Goal: Task Accomplishment & Management: Complete application form

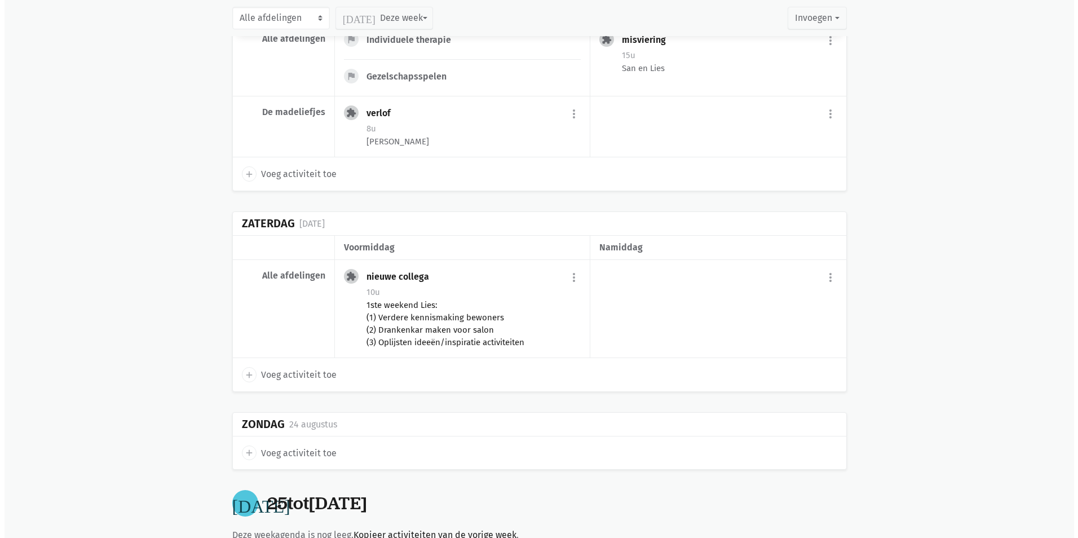
scroll to position [282, 0]
click at [442, 331] on div "1ste weekend Lies: (1) Verdere kennismaking bewoners (2) Drankenkar maken voor …" at bounding box center [469, 322] width 214 height 50
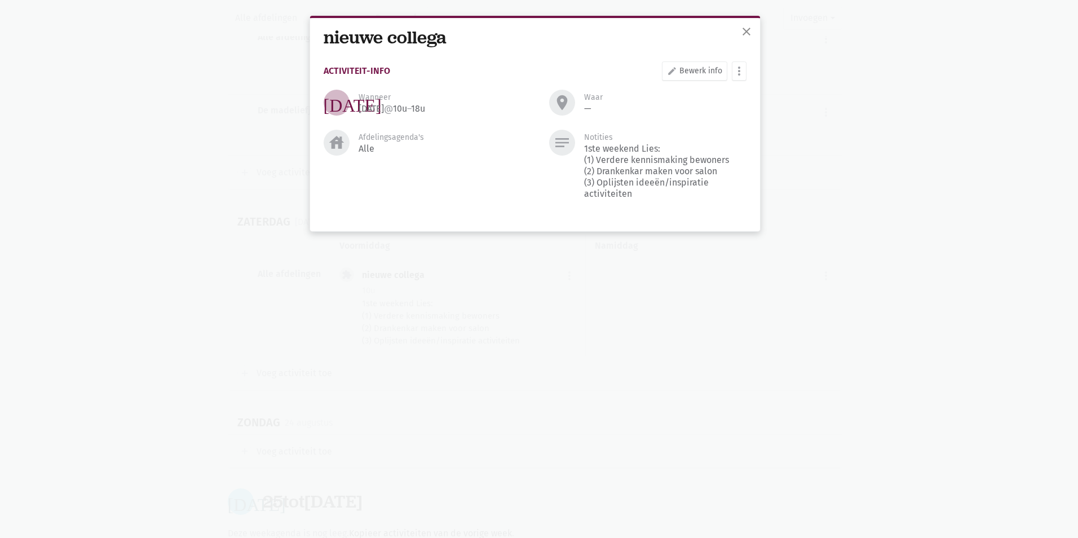
click at [902, 211] on div "close nieuwe collega Activiteit-info edit Bewerk info more_vert [PERSON_NAME] f…" at bounding box center [539, 269] width 1078 height 538
click at [743, 35] on span "close" at bounding box center [746, 32] width 14 height 14
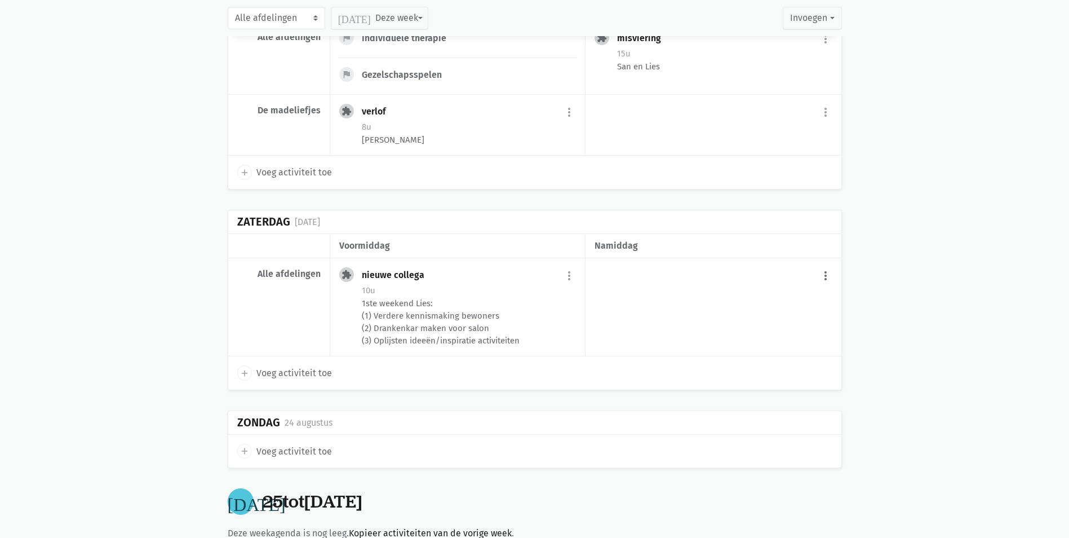
click at [825, 274] on button "more_vert" at bounding box center [826, 275] width 14 height 21
click at [749, 304] on link "add Voeg activiteit toe" at bounding box center [778, 304] width 110 height 19
select select "14:00"
select select "15:00"
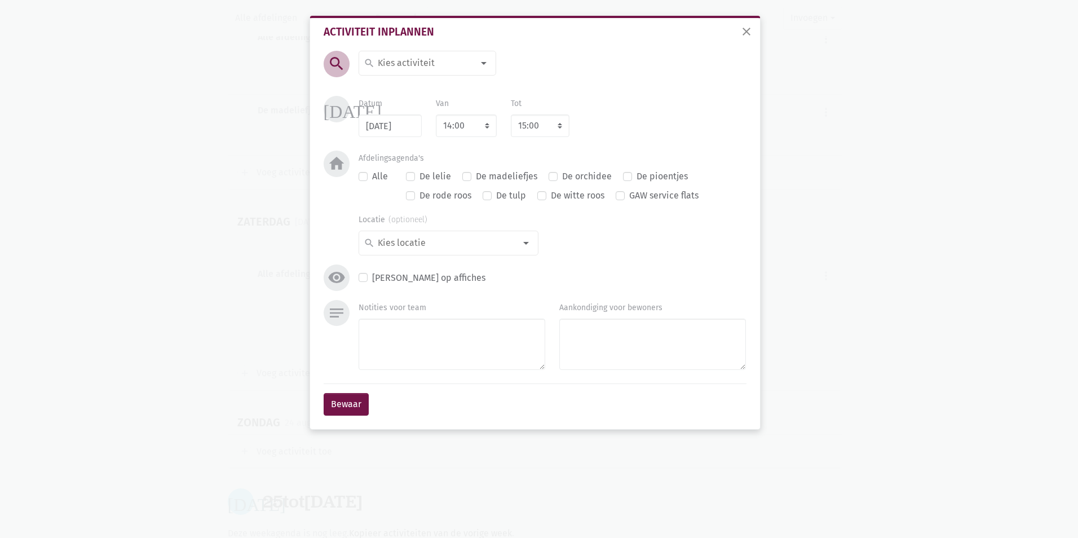
click at [413, 65] on input at bounding box center [425, 63] width 98 height 15
type input "puzz"
click at [417, 89] on span "puzzelen" at bounding box center [434, 85] width 140 height 15
click at [445, 234] on div "search" at bounding box center [448, 243] width 180 height 25
type input "sn"
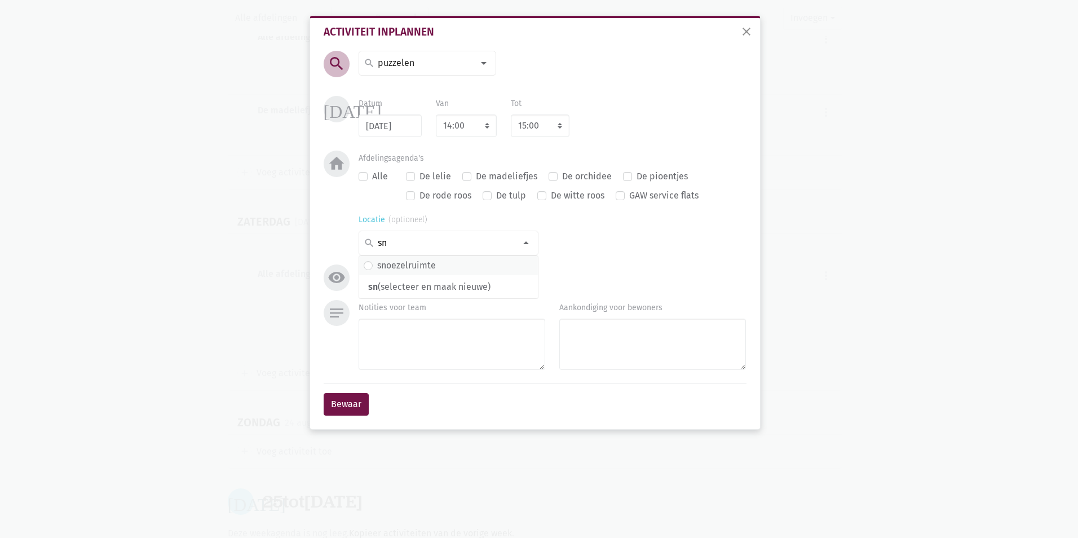
click at [436, 258] on span "snoezelruimte" at bounding box center [449, 265] width 170 height 15
click at [367, 410] on button "Bewaar" at bounding box center [346, 404] width 45 height 23
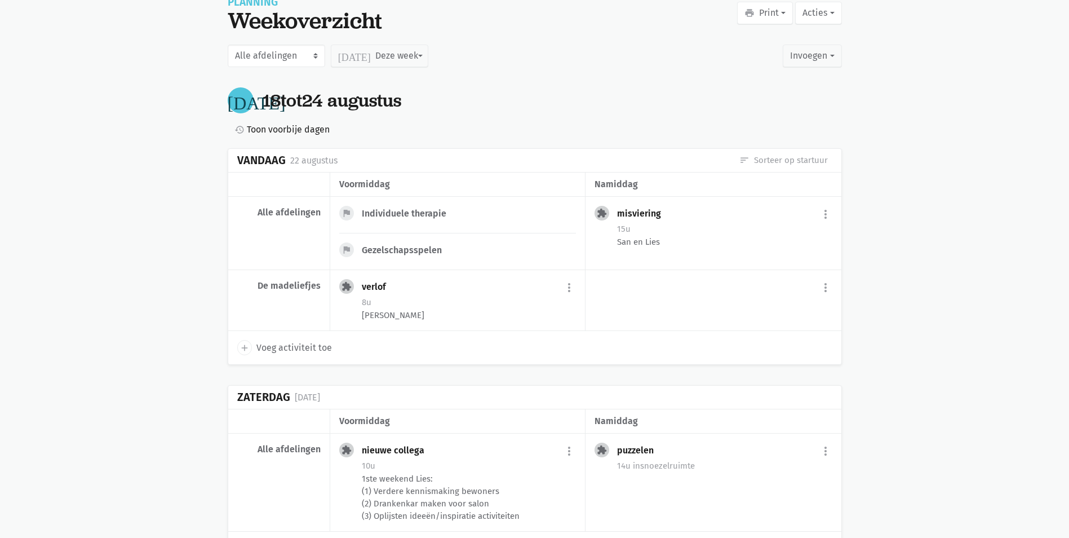
scroll to position [0, 0]
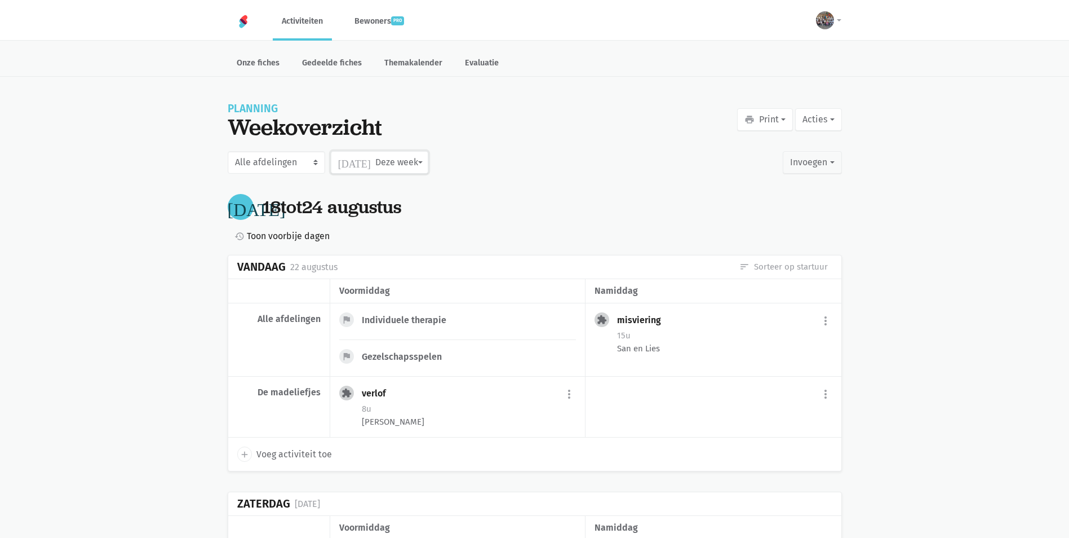
click at [366, 152] on button "[DATE] Deze week" at bounding box center [380, 162] width 98 height 23
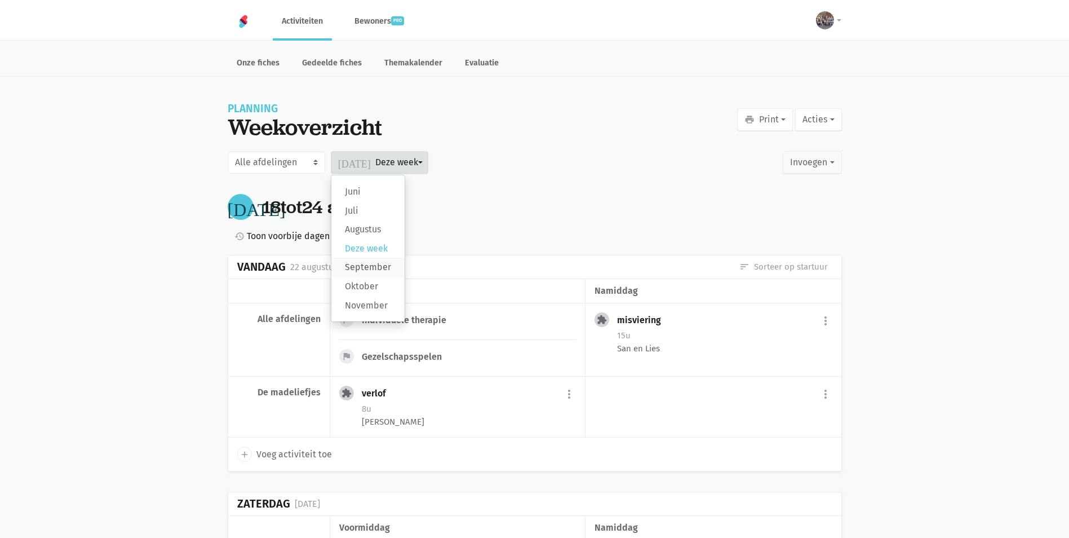
click at [386, 268] on label "September" at bounding box center [367, 267] width 73 height 19
click at [0, 0] on input "September" at bounding box center [0, 0] width 0 height 0
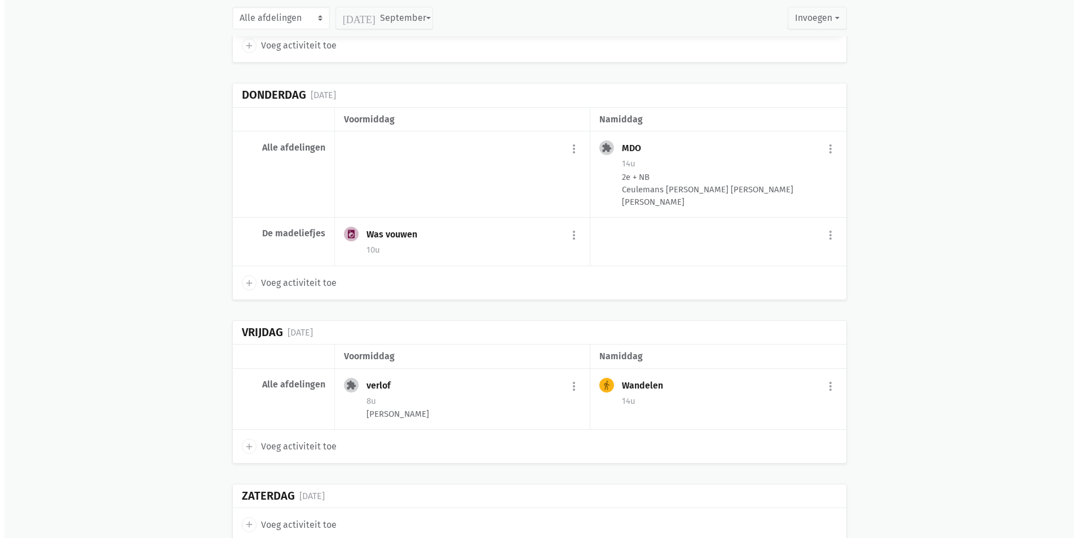
scroll to position [845, 0]
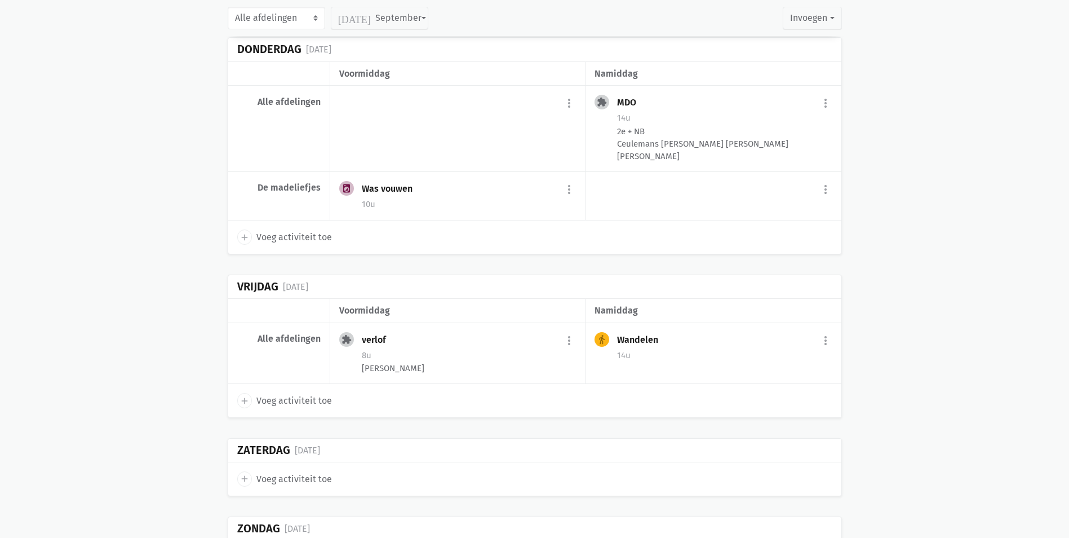
click at [272, 408] on span "Voeg activiteit toe" at bounding box center [294, 400] width 76 height 15
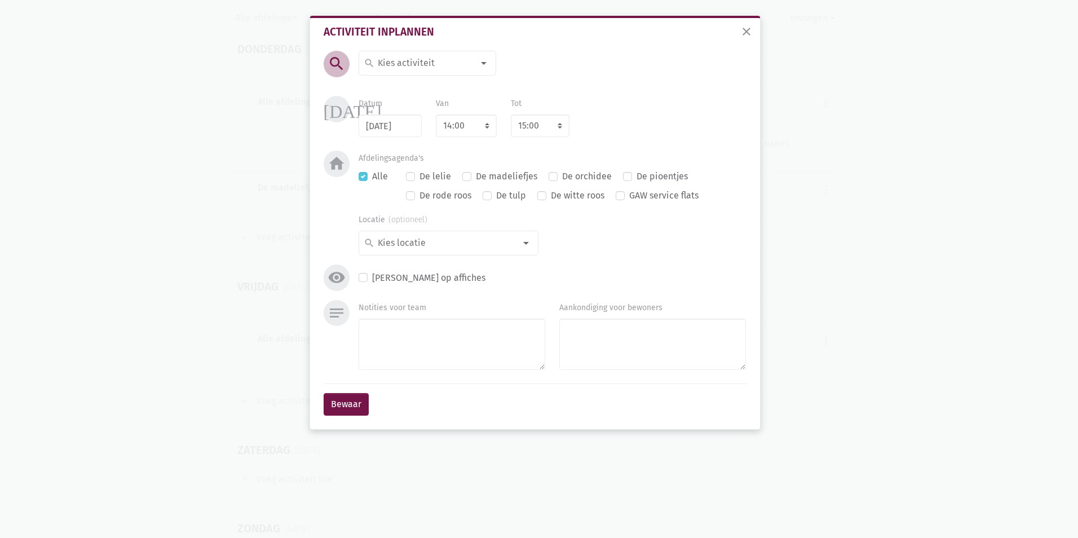
click at [429, 61] on input at bounding box center [425, 63] width 98 height 15
type input "cog"
click at [435, 105] on label "Cognitieve revalidatie" at bounding box center [422, 105] width 91 height 15
click at [326, 393] on button "Bewaar" at bounding box center [346, 404] width 45 height 23
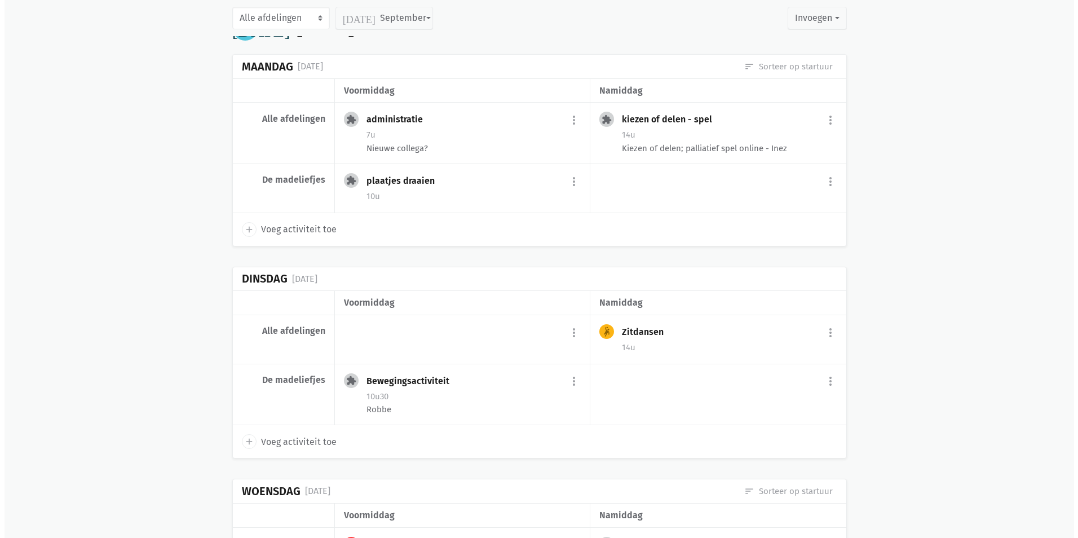
scroll to position [93, 0]
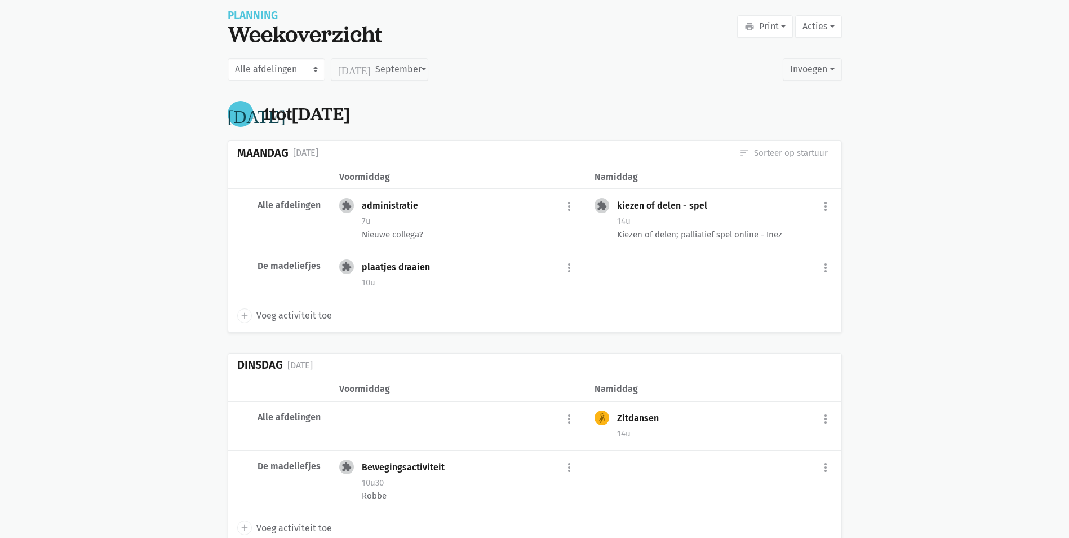
drag, startPoint x: 291, startPoint y: 311, endPoint x: 298, endPoint y: 310, distance: 6.9
click at [293, 312] on span "Voeg activiteit toe" at bounding box center [294, 315] width 76 height 15
select select "14:00"
select select "15:00"
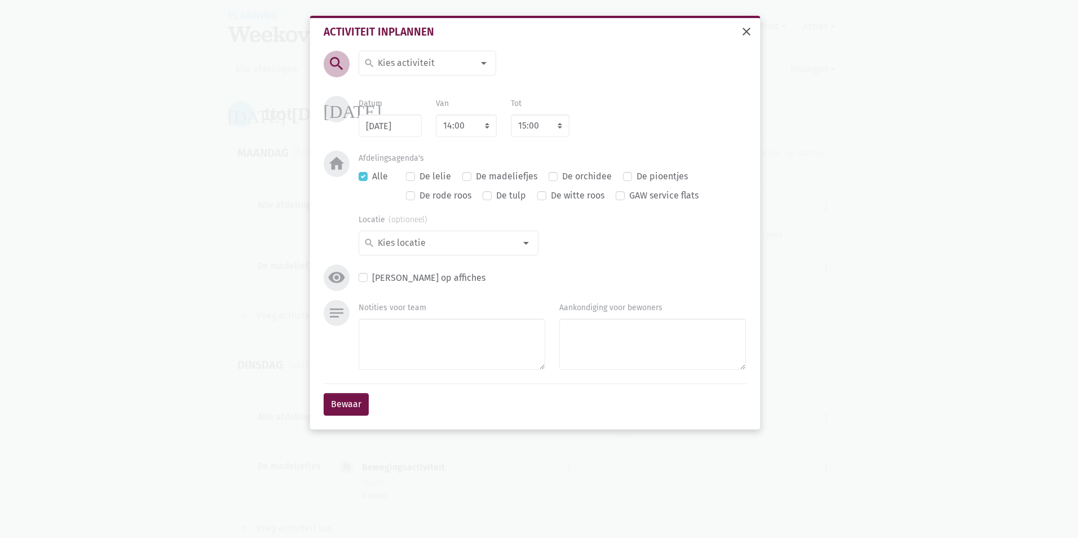
click at [745, 30] on span "close" at bounding box center [746, 32] width 14 height 14
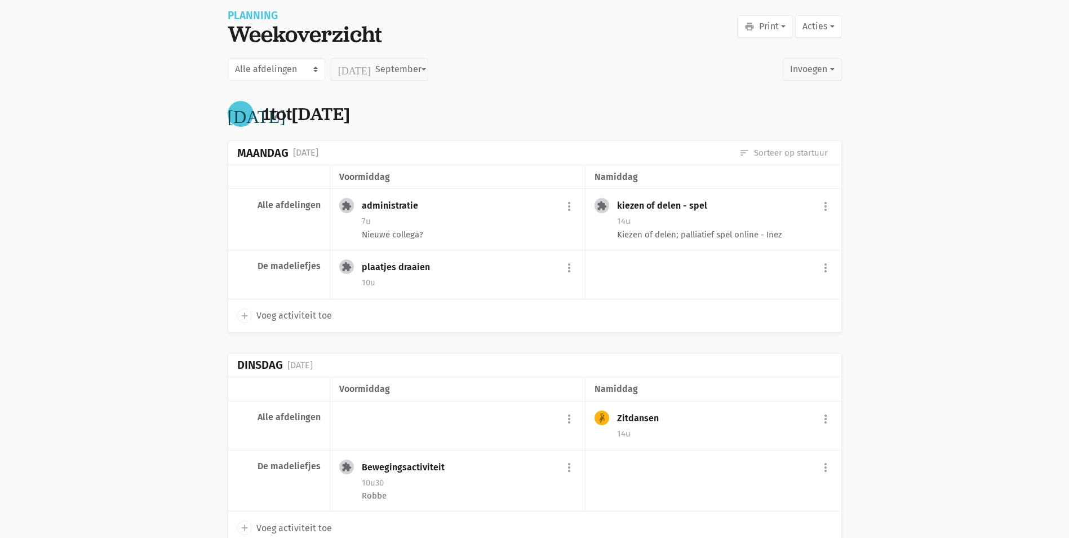
click at [308, 317] on span "Voeg activiteit toe" at bounding box center [294, 315] width 76 height 15
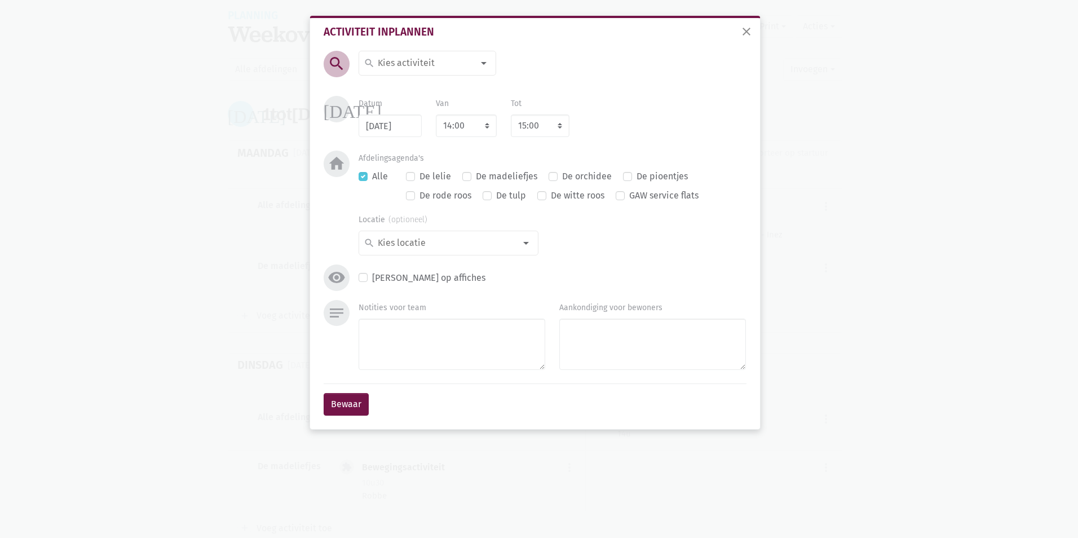
click at [422, 61] on input at bounding box center [425, 63] width 98 height 15
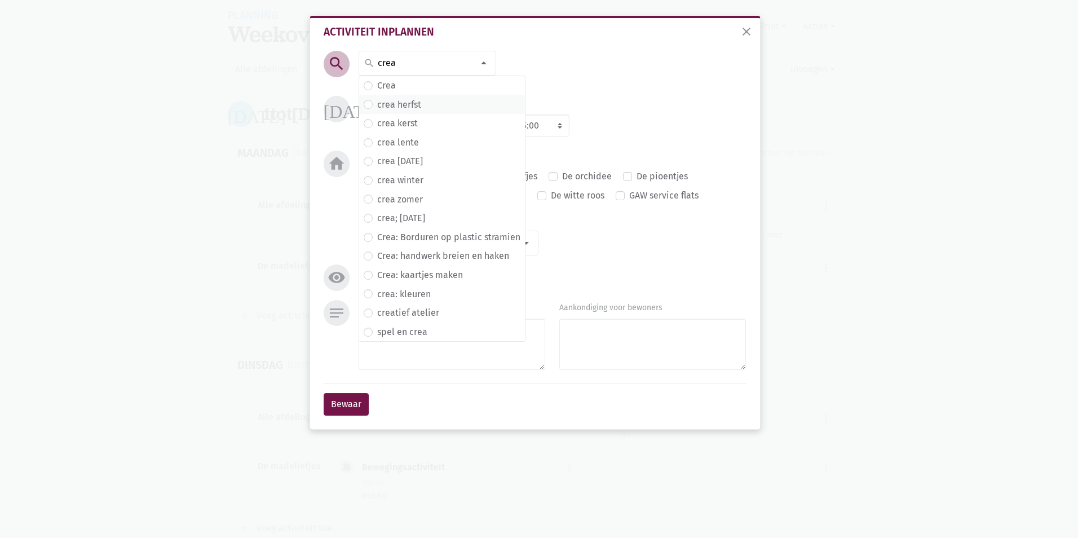
type input "crea"
click at [415, 105] on label "crea herfst" at bounding box center [399, 105] width 44 height 15
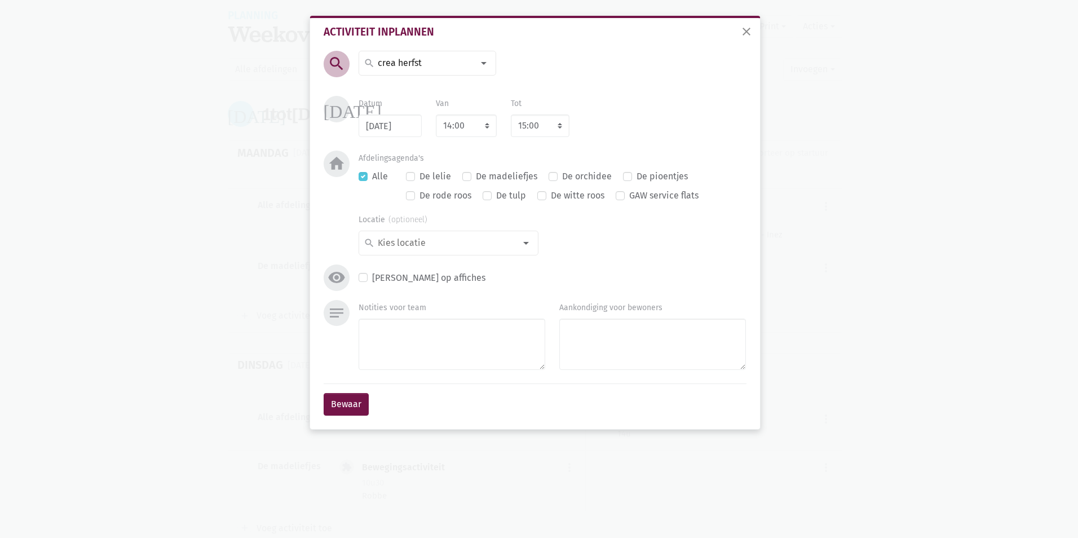
drag, startPoint x: 336, startPoint y: 375, endPoint x: 346, endPoint y: 395, distance: 21.2
click at [338, 377] on div "notes Notities voor team Aankondiging voor bewoners" at bounding box center [535, 341] width 428 height 83
click at [346, 395] on button "Bewaar" at bounding box center [346, 404] width 45 height 23
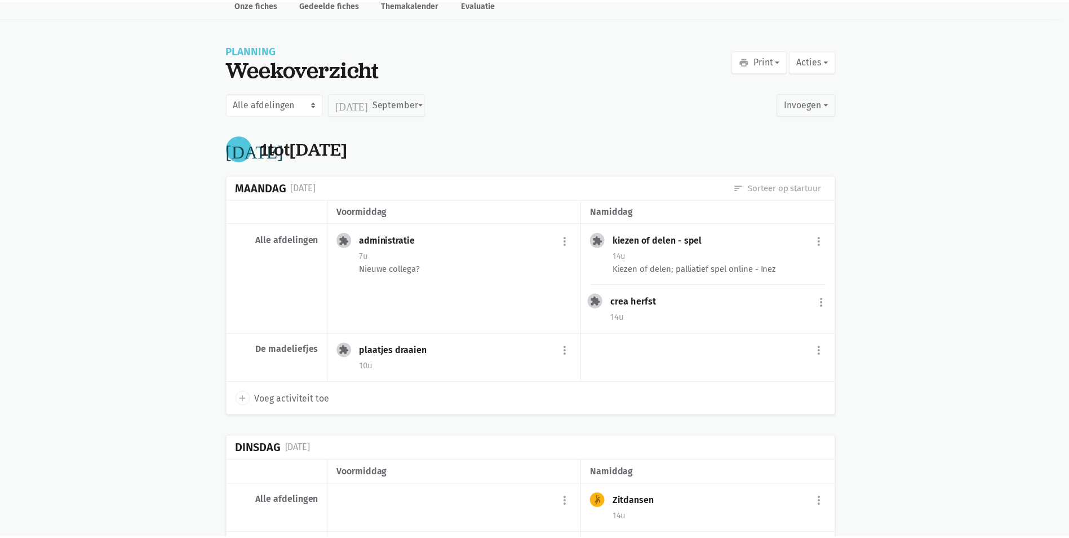
scroll to position [58, 0]
click at [826, 298] on button "more_vert" at bounding box center [826, 302] width 14 height 21
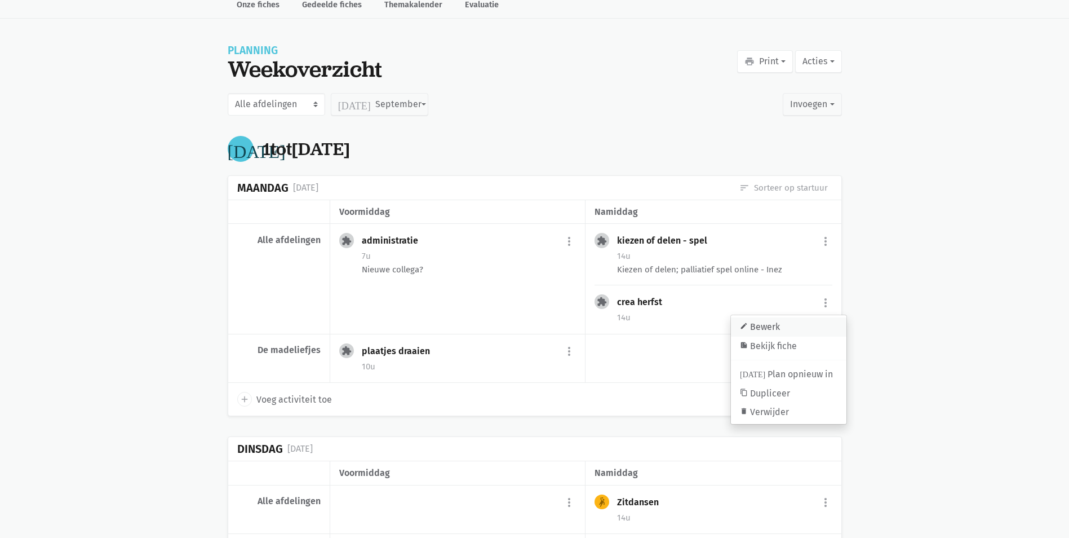
click at [781, 333] on link "edit Bewerk" at bounding box center [789, 326] width 116 height 19
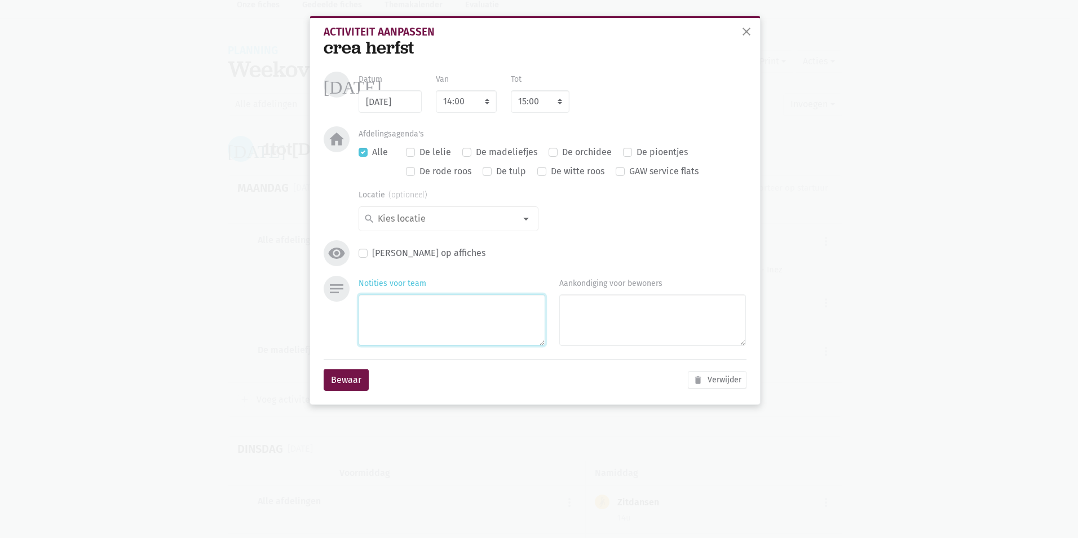
click at [454, 339] on textarea "Notities voor team" at bounding box center [451, 319] width 187 height 51
type textarea "Lies"
click at [335, 379] on button "Bewaar" at bounding box center [346, 380] width 45 height 23
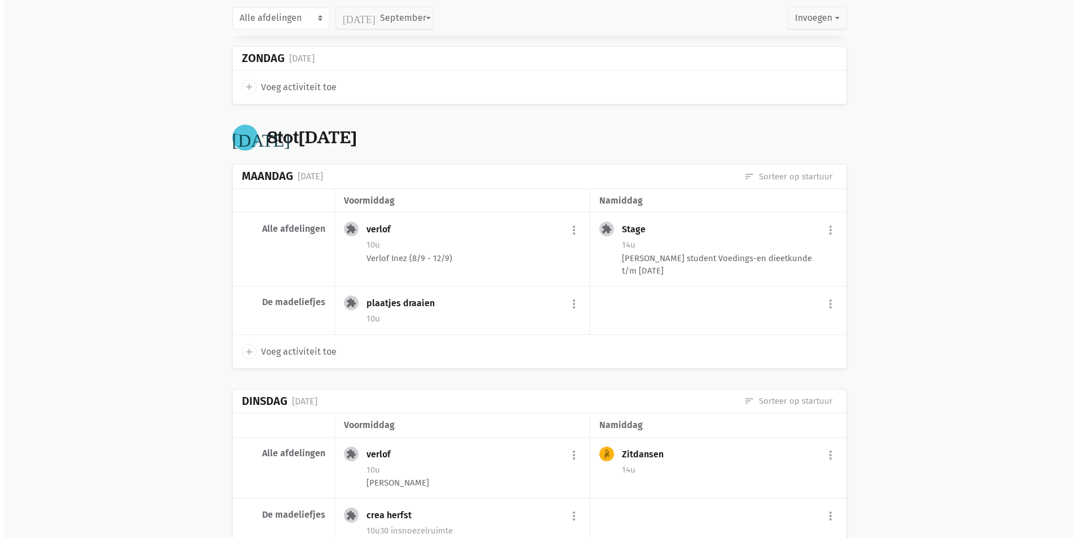
scroll to position [1411, 0]
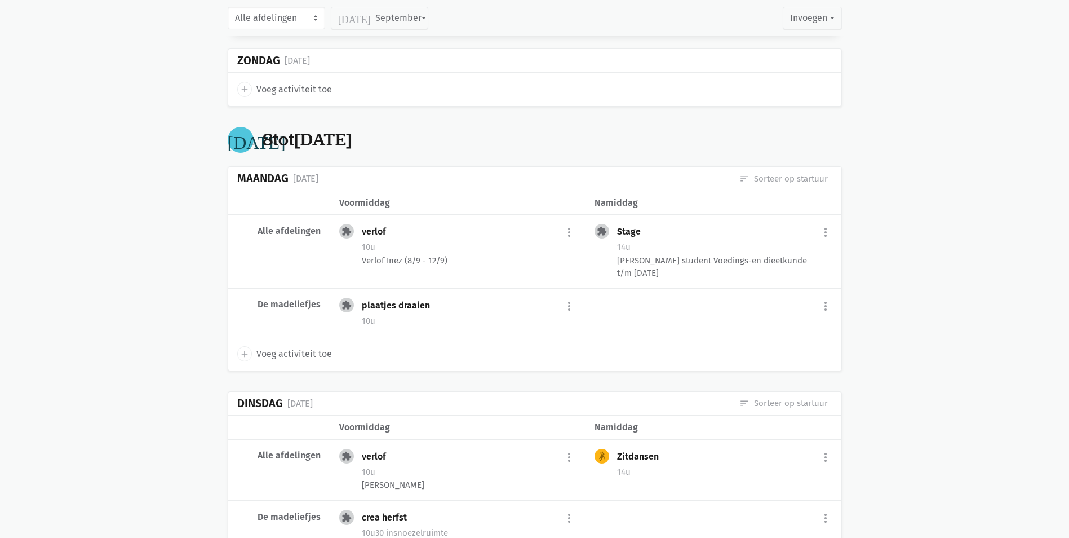
click at [316, 361] on span "Voeg activiteit toe" at bounding box center [294, 354] width 76 height 15
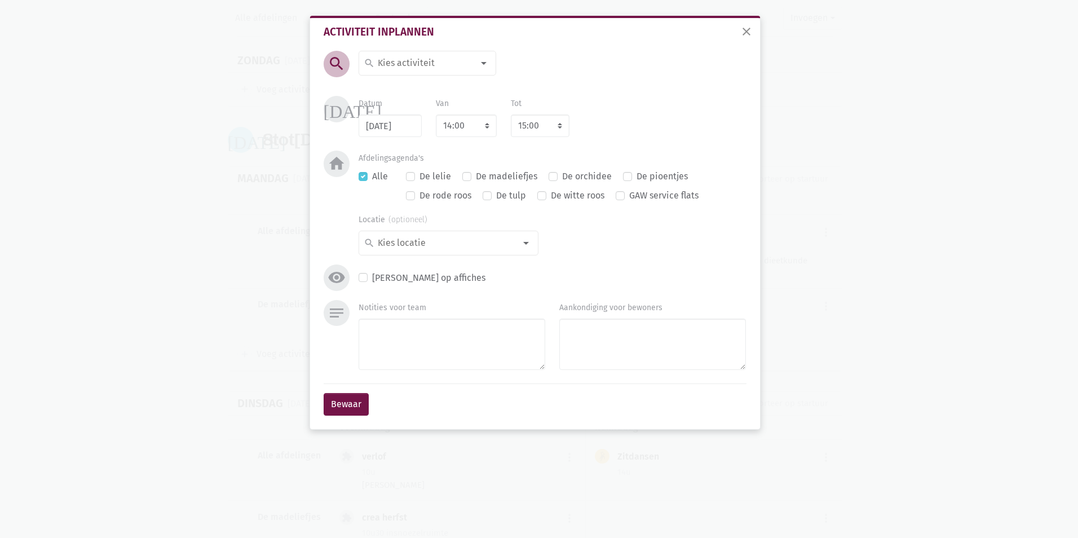
click at [417, 59] on input at bounding box center [425, 63] width 98 height 15
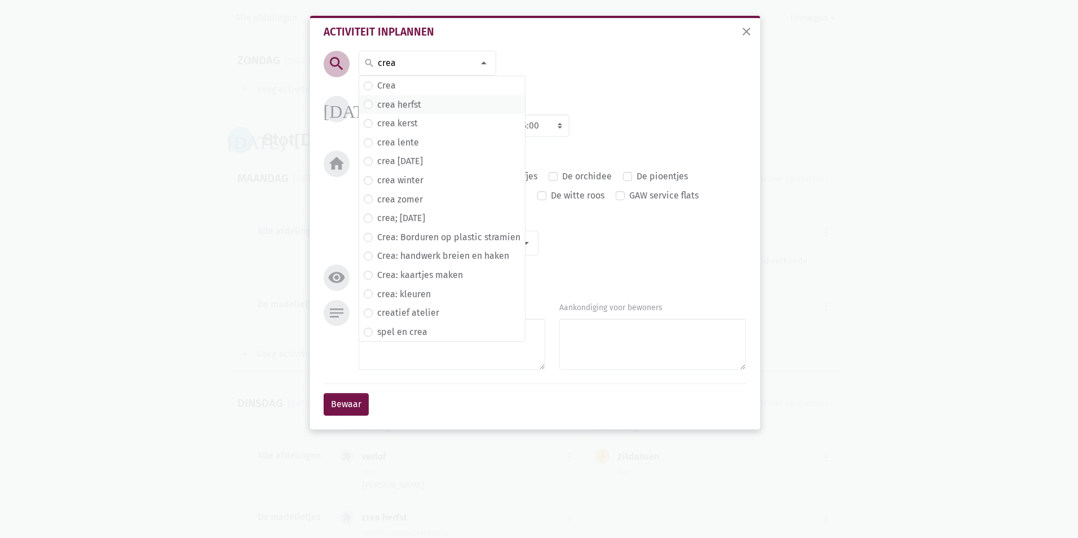
type input "crea"
click at [404, 101] on label "crea herfst" at bounding box center [399, 105] width 44 height 15
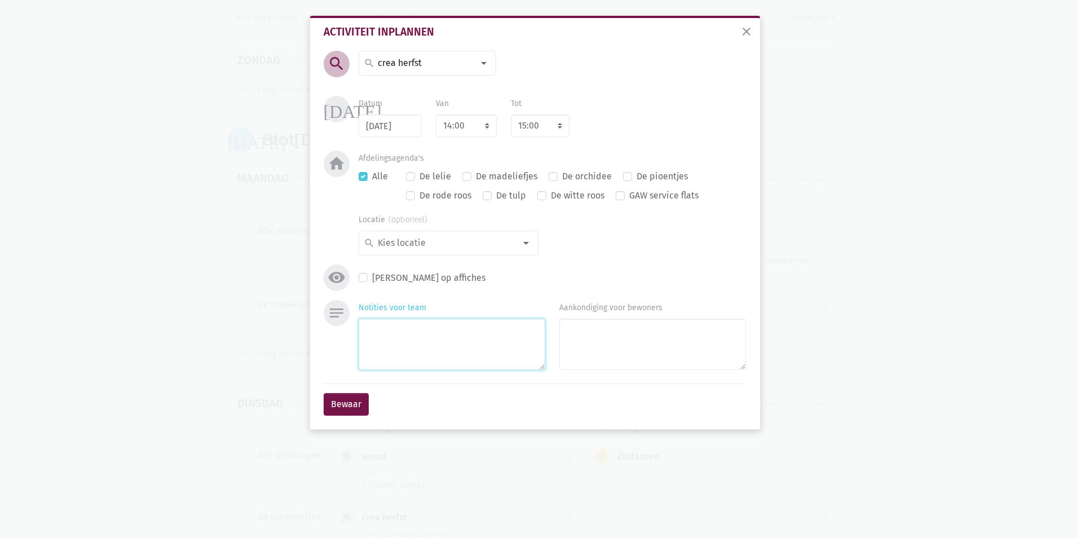
click at [431, 358] on textarea "Notities voor team" at bounding box center [451, 343] width 187 height 51
type textarea "Lies"
click at [348, 414] on button "Bewaar" at bounding box center [346, 404] width 45 height 23
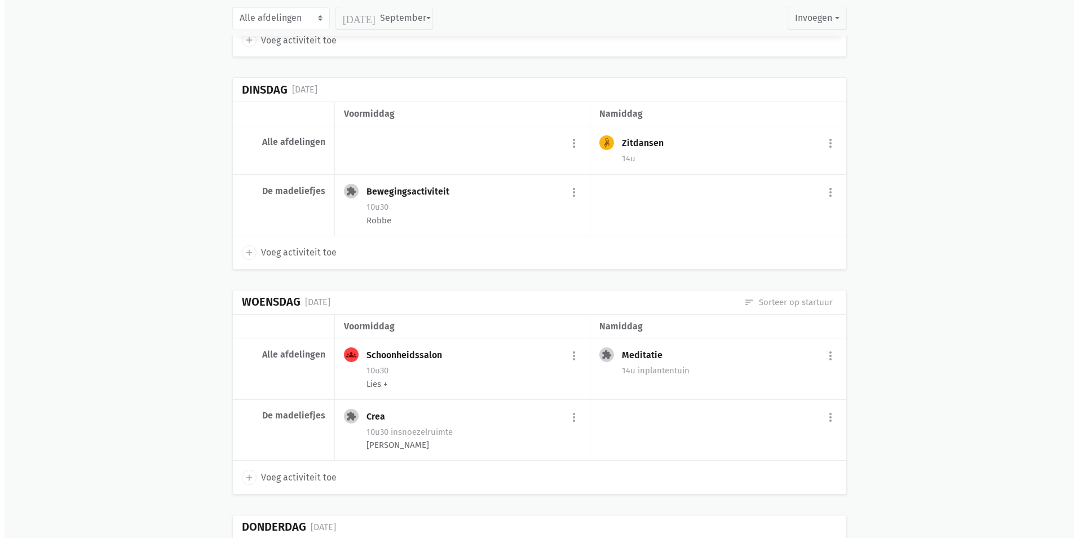
scroll to position [424, 0]
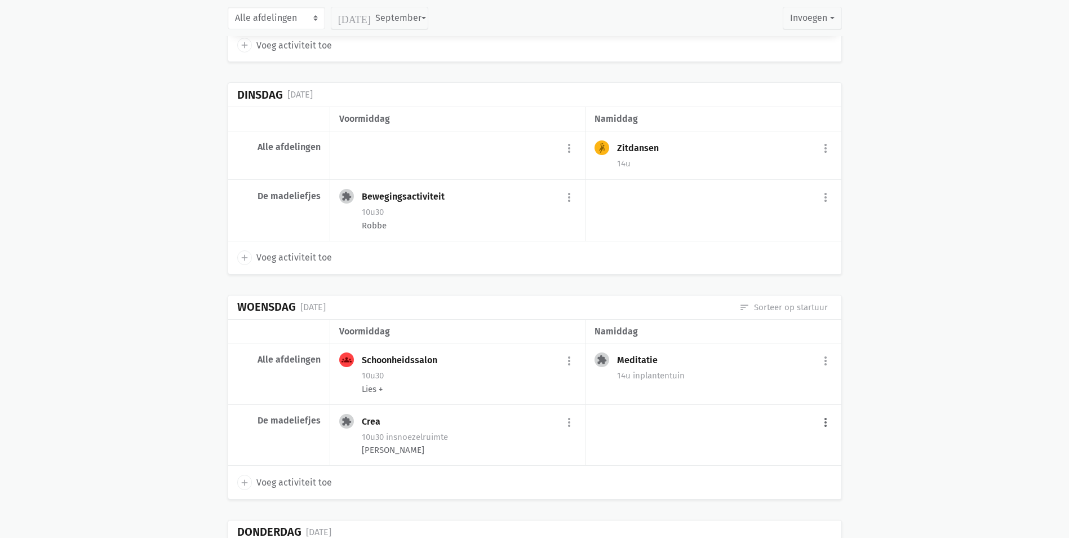
click at [826, 426] on button "more_vert" at bounding box center [826, 421] width 14 height 21
click at [792, 450] on link "add Voeg activiteit toe" at bounding box center [778, 450] width 110 height 19
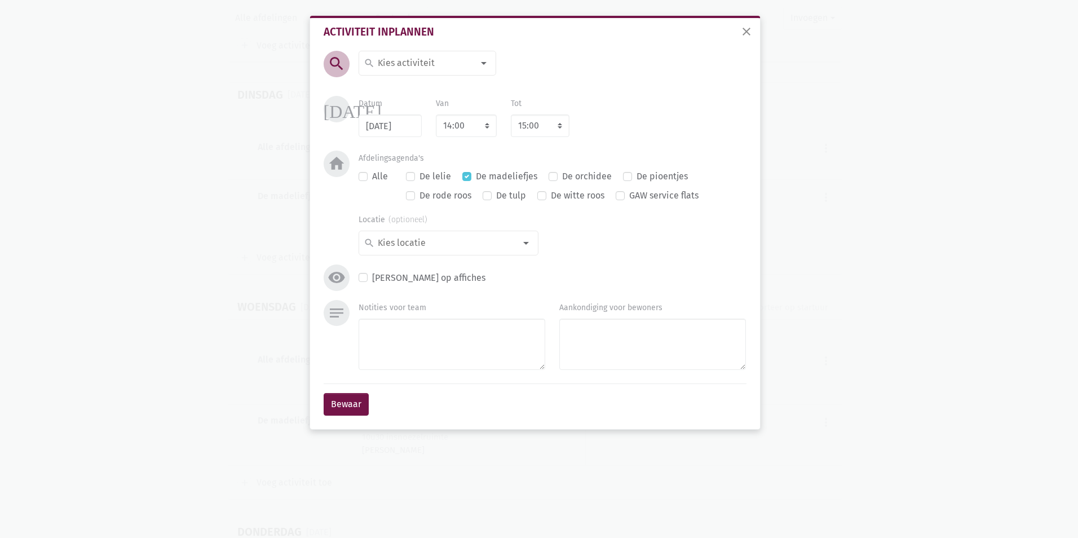
click at [436, 57] on input at bounding box center [425, 63] width 98 height 15
type input "geze"
click at [431, 79] on label "Gezelschapsspelen" at bounding box center [416, 85] width 78 height 15
click at [476, 177] on label "De madeliefjes" at bounding box center [506, 176] width 61 height 15
click at [464, 177] on input "De madeliefjes" at bounding box center [466, 175] width 9 height 12
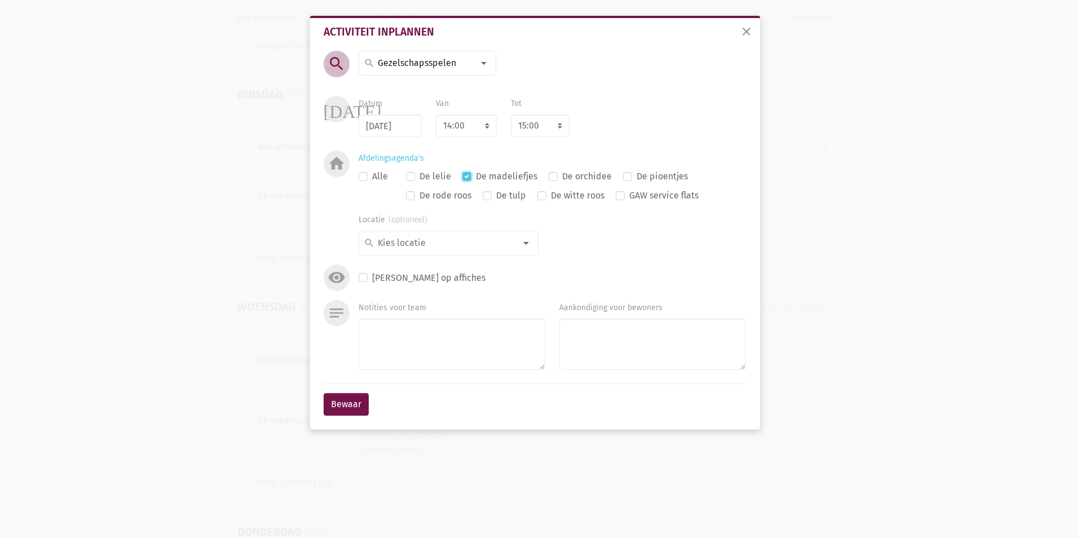
checkbox input "false"
click at [486, 243] on input at bounding box center [445, 243] width 139 height 15
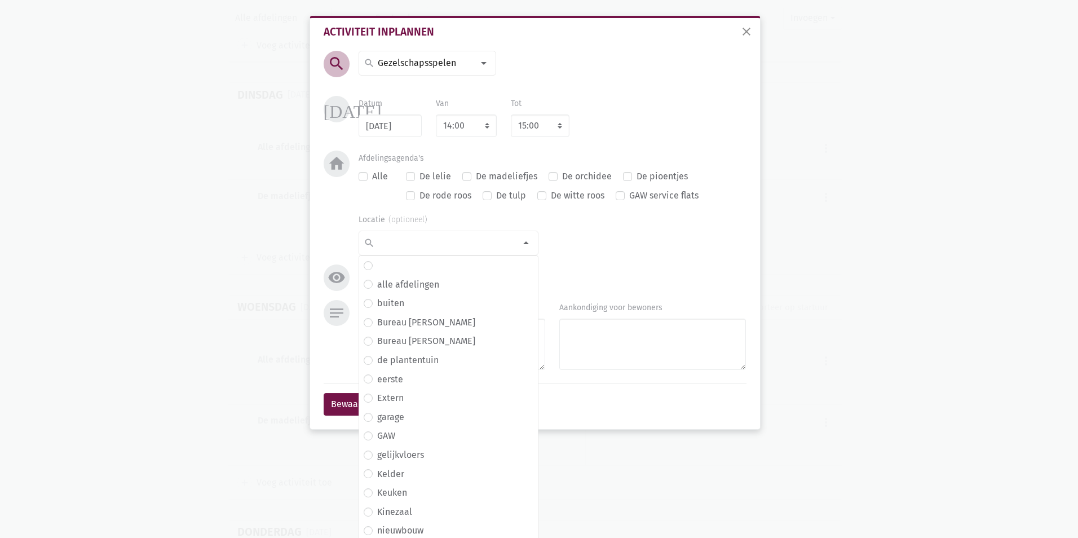
click at [324, 391] on div "Bewaar" at bounding box center [535, 403] width 423 height 41
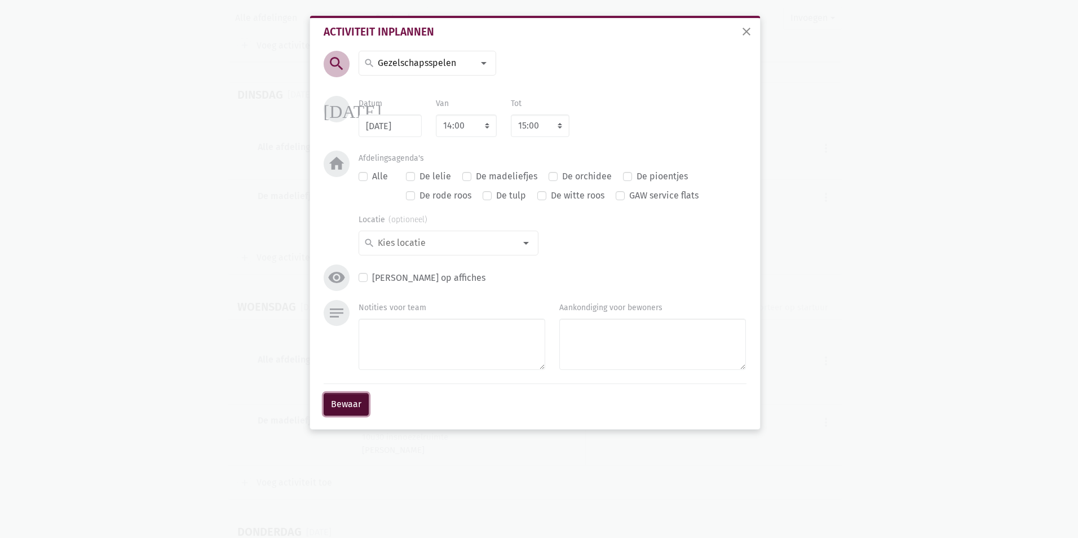
click at [329, 401] on button "Bewaar" at bounding box center [346, 404] width 45 height 23
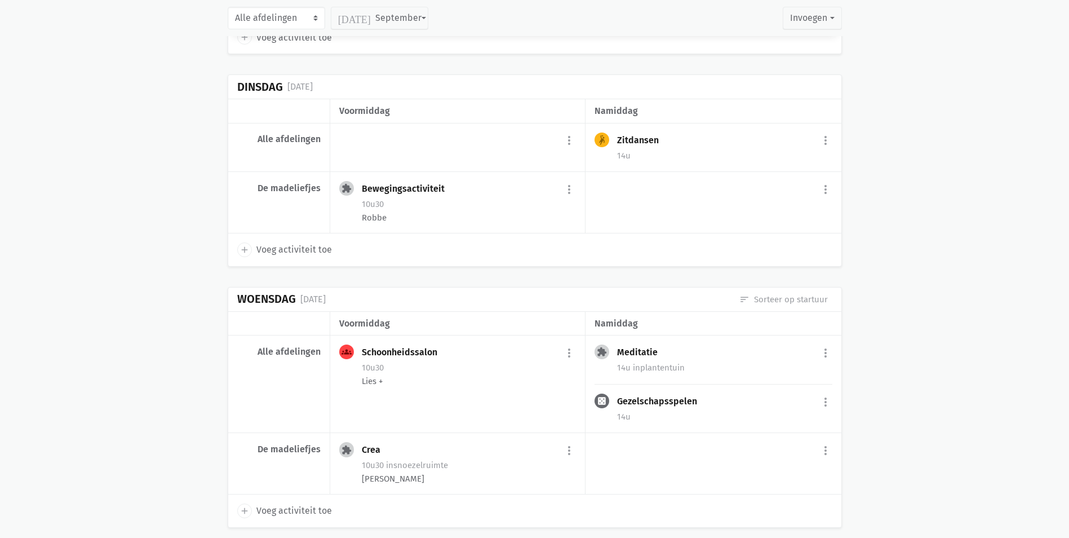
scroll to position [431, 0]
click at [826, 403] on button "more_vert" at bounding box center [826, 402] width 14 height 21
click at [750, 422] on link "edit Bewerk" at bounding box center [789, 427] width 116 height 19
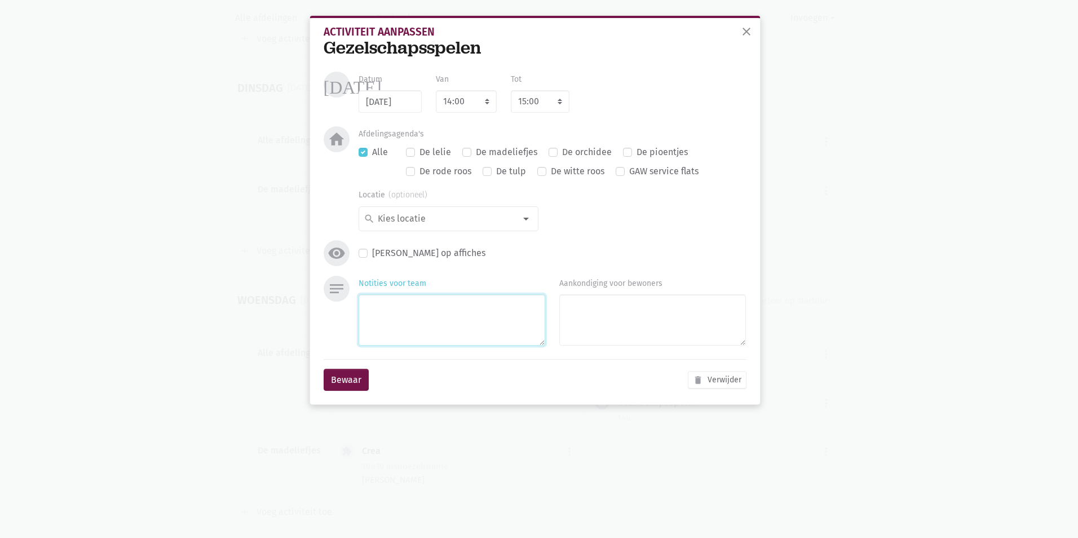
click at [426, 331] on textarea "Notities voor team" at bounding box center [451, 319] width 187 height 51
type textarea "Lies +"
click at [363, 379] on button "Bewaar" at bounding box center [346, 380] width 45 height 23
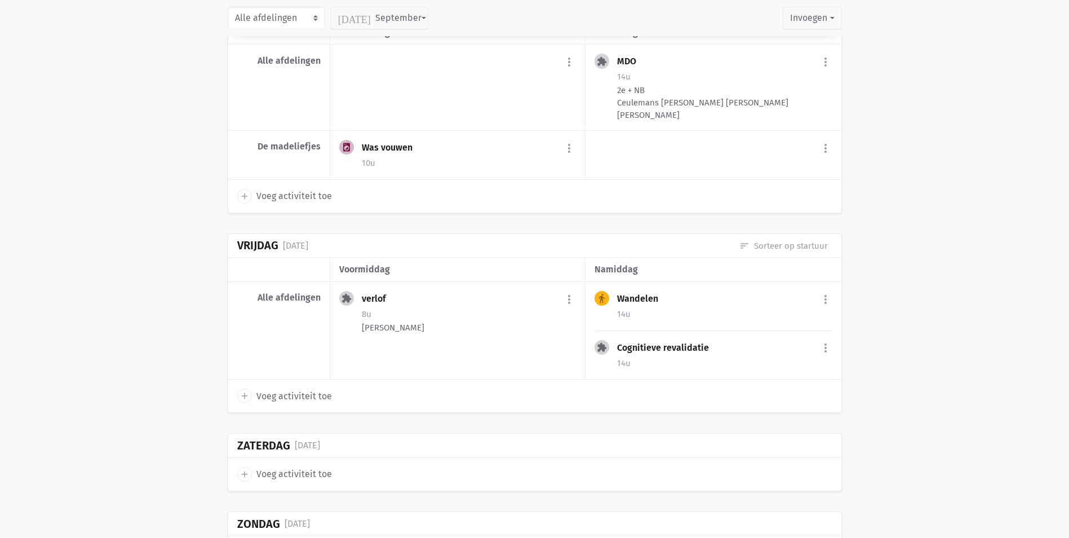
scroll to position [995, 0]
click at [284, 405] on span "Voeg activiteit toe" at bounding box center [294, 398] width 76 height 15
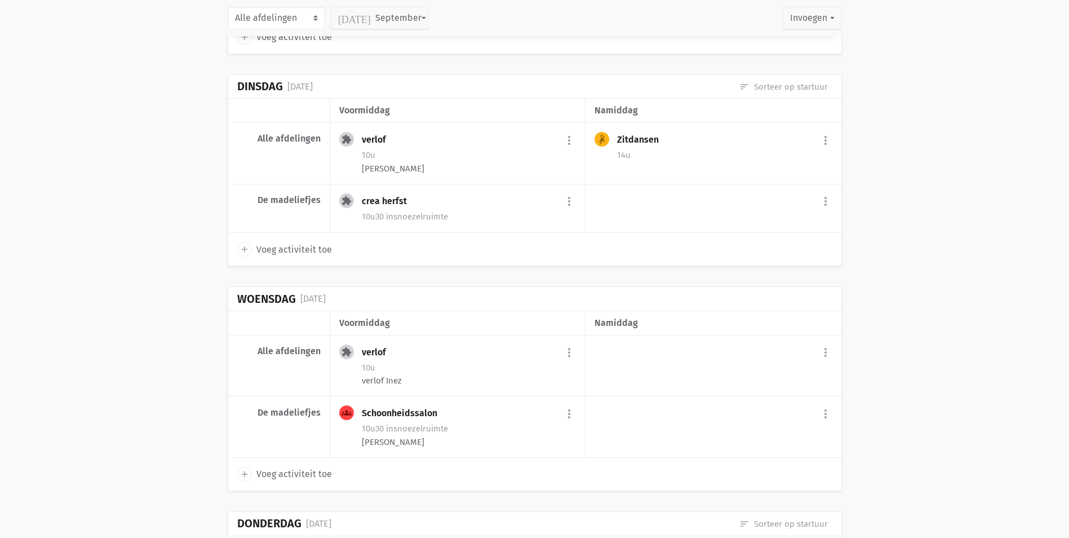
scroll to position [1953, 0]
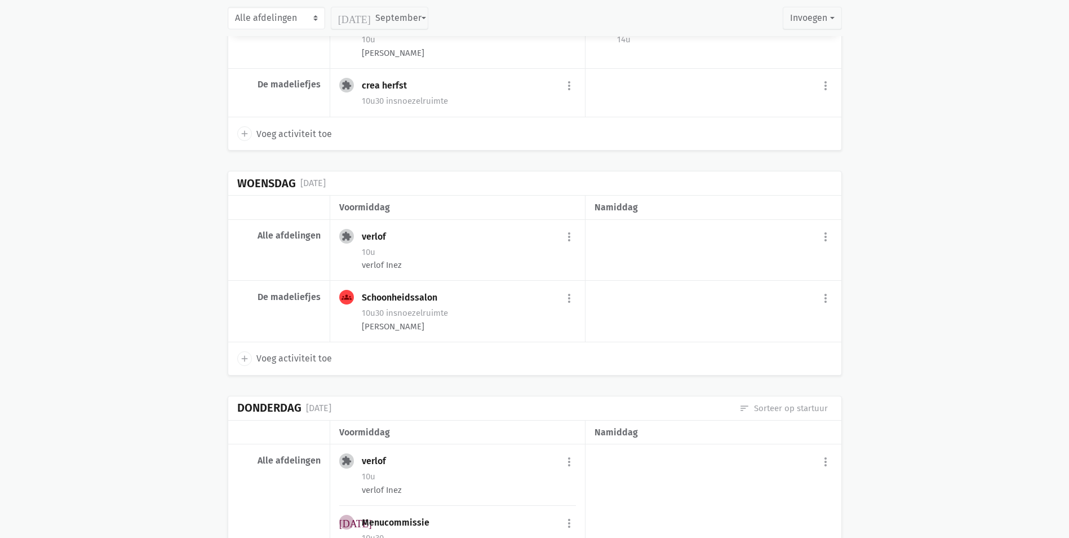
click at [285, 366] on span "Voeg activiteit toe" at bounding box center [294, 358] width 76 height 15
click at [287, 366] on span "Voeg activiteit toe" at bounding box center [294, 358] width 76 height 15
click at [826, 248] on button "more_vert" at bounding box center [826, 237] width 14 height 21
click at [780, 276] on link "add Voeg activiteit toe" at bounding box center [778, 265] width 110 height 19
click at [826, 248] on button "more_vert" at bounding box center [826, 237] width 14 height 21
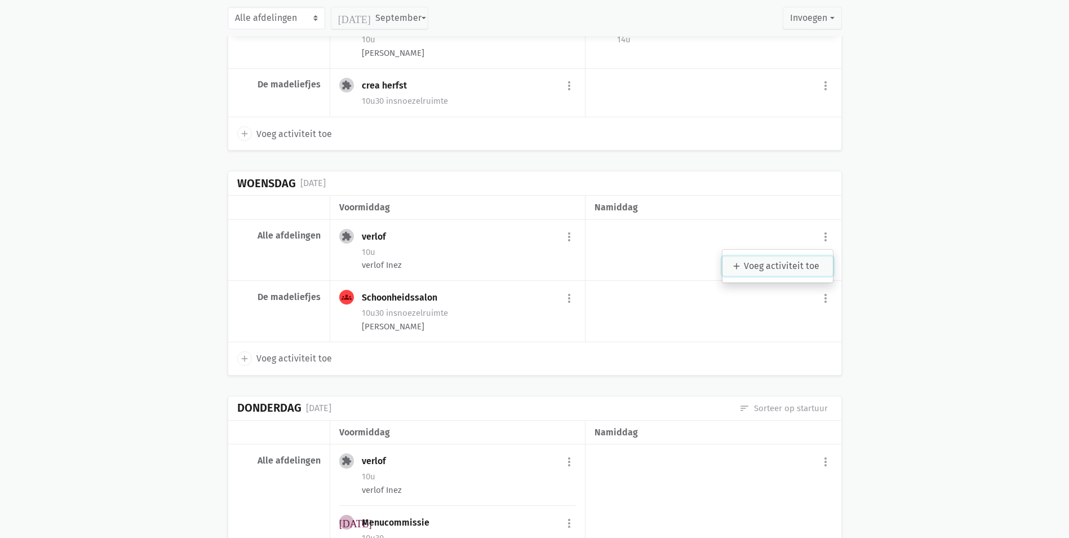
click at [803, 276] on link "add Voeg activiteit toe" at bounding box center [778, 265] width 110 height 19
click at [300, 366] on span "Voeg activiteit toe" at bounding box center [294, 358] width 76 height 15
click at [247, 366] on span "add" at bounding box center [244, 358] width 15 height 15
click at [298, 366] on span "Voeg activiteit toe" at bounding box center [294, 358] width 76 height 15
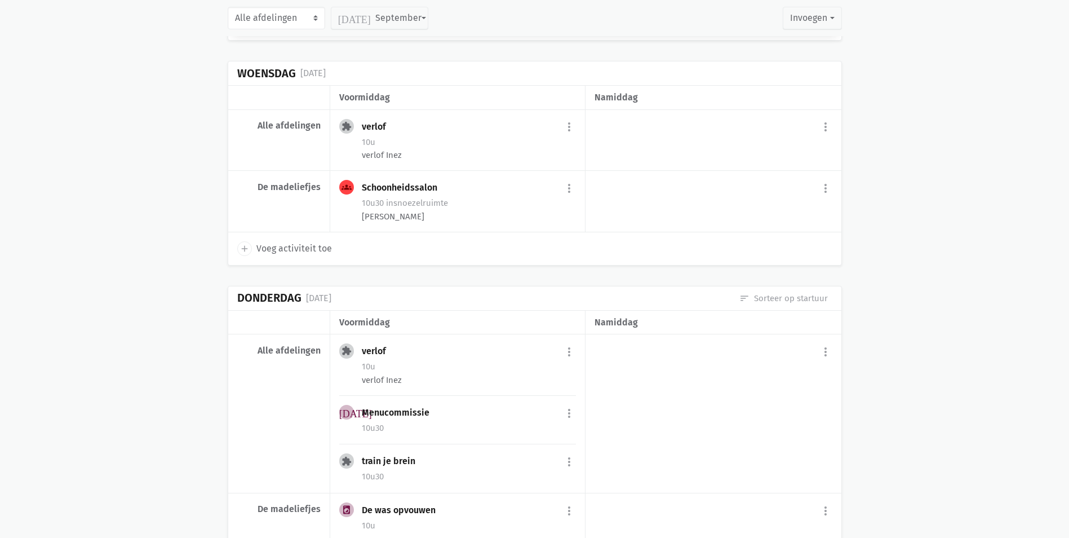
scroll to position [2066, 0]
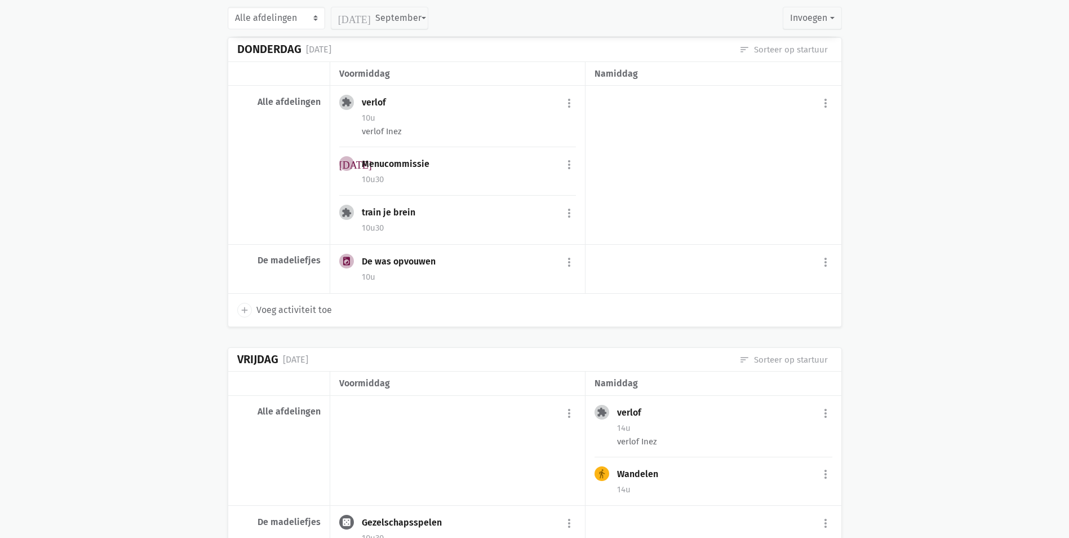
scroll to position [2291, 0]
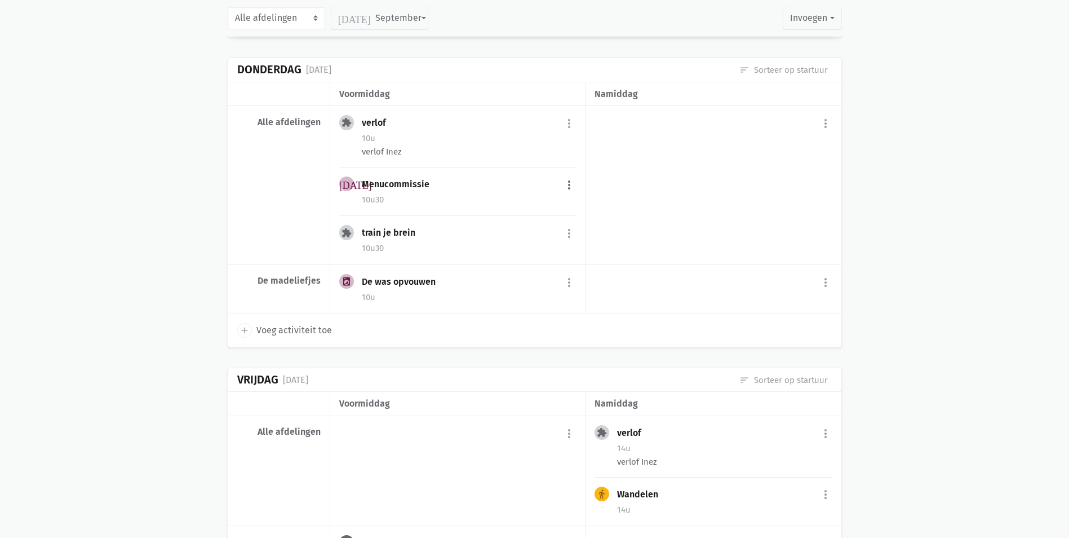
drag, startPoint x: 570, startPoint y: 207, endPoint x: 565, endPoint y: 216, distance: 10.8
click at [570, 196] on button "more_vert" at bounding box center [570, 184] width 14 height 21
click at [548, 219] on link "edit Bewerk" at bounding box center [533, 209] width 116 height 19
click at [517, 219] on link "edit Bewerk" at bounding box center [533, 209] width 116 height 19
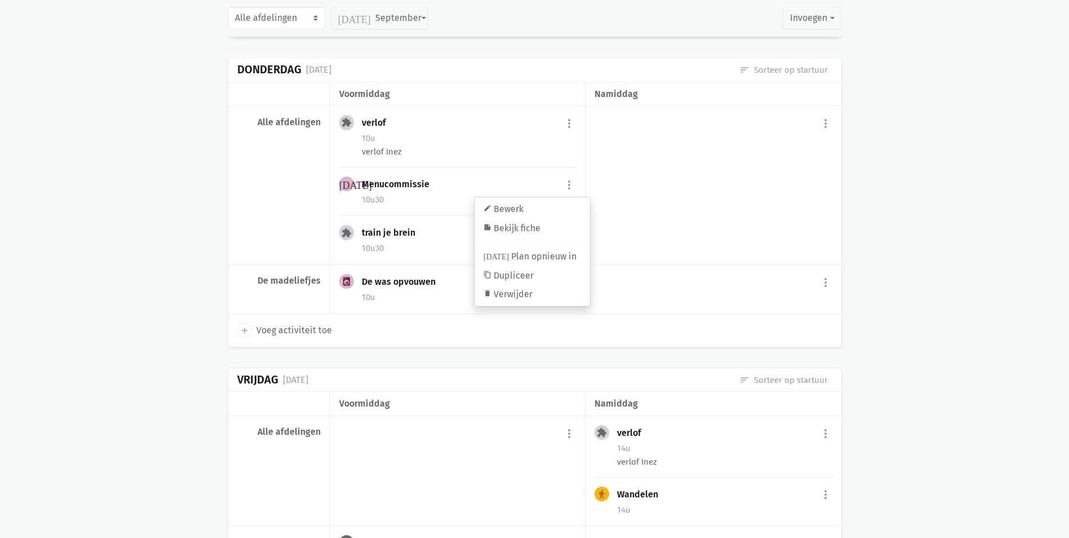
drag, startPoint x: 112, startPoint y: 243, endPoint x: 228, endPoint y: 242, distance: 116.1
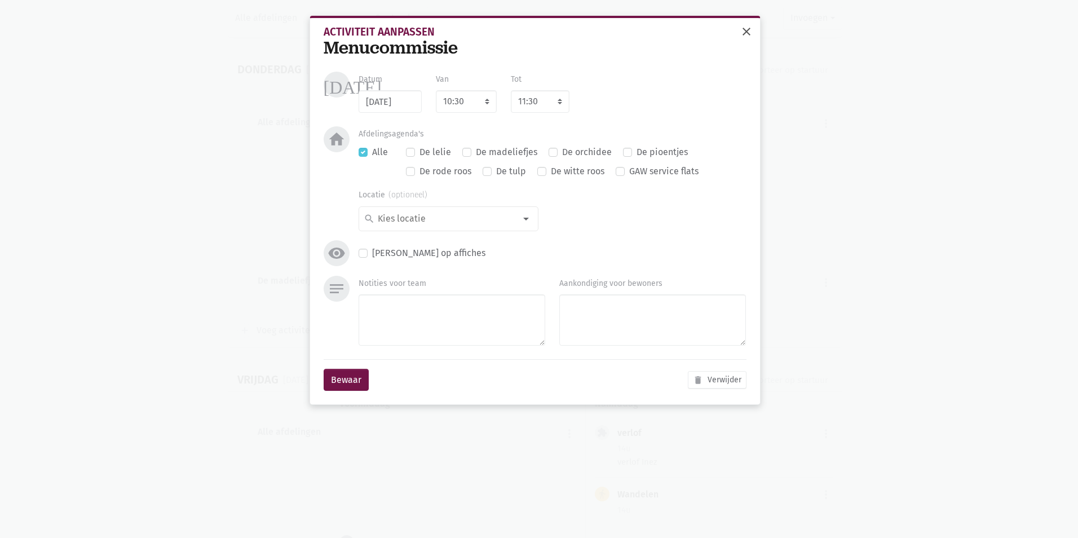
click at [741, 28] on span "close" at bounding box center [746, 32] width 14 height 14
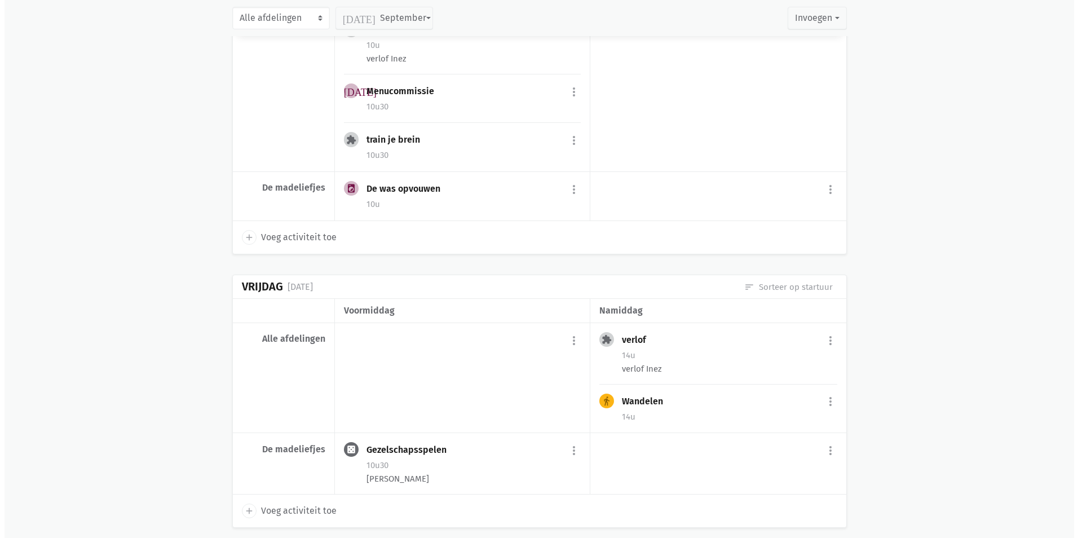
scroll to position [2404, 0]
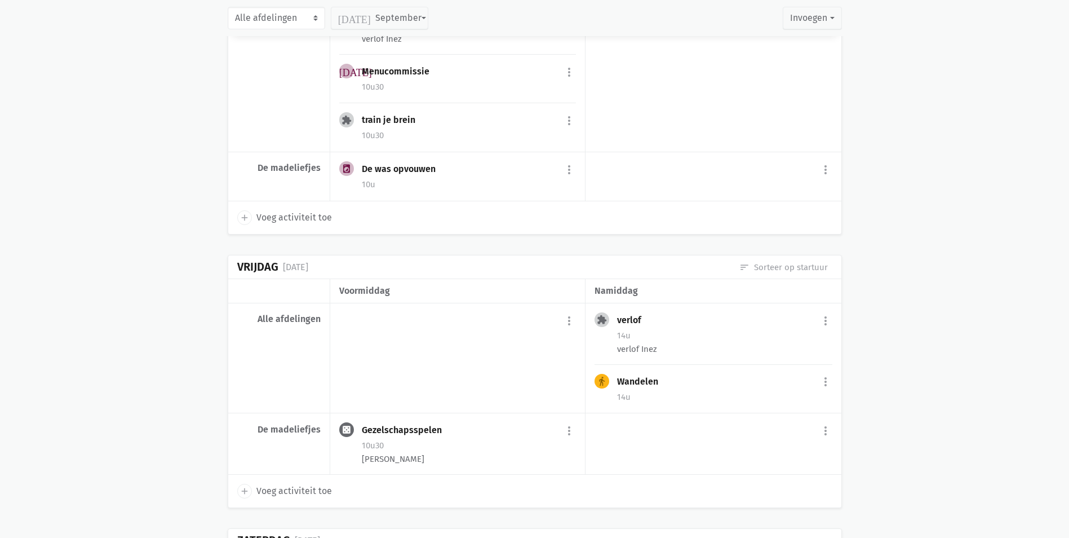
click at [293, 498] on span "Voeg activiteit toe" at bounding box center [294, 491] width 76 height 15
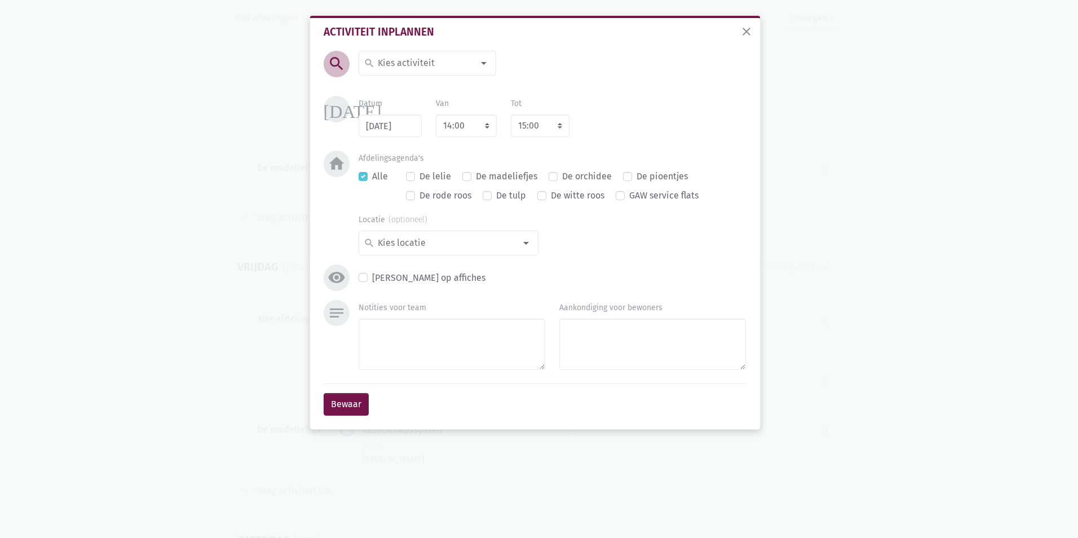
click at [471, 74] on div "search" at bounding box center [427, 63] width 138 height 25
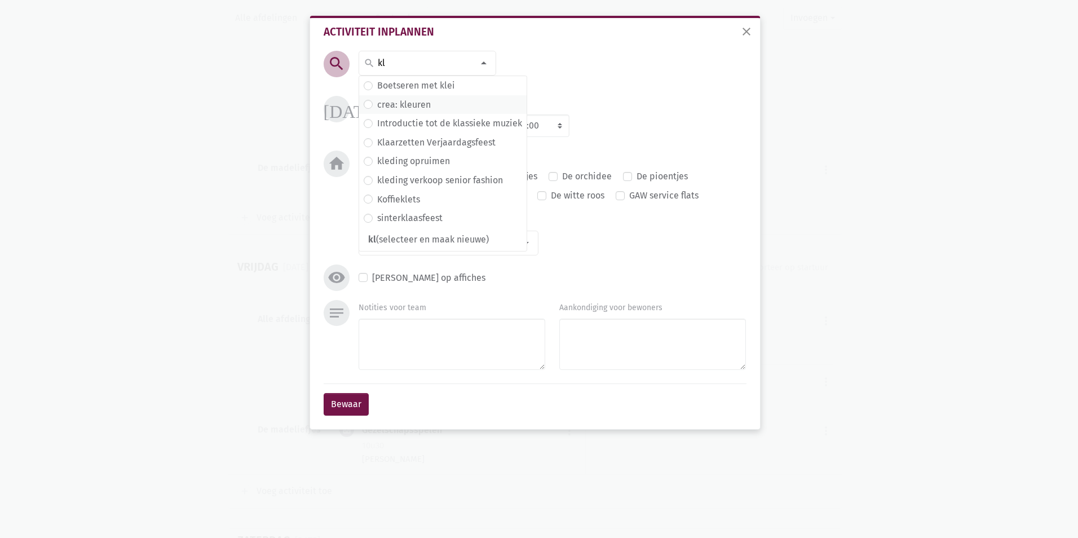
type input "kl"
click at [425, 101] on label "crea: kleuren" at bounding box center [404, 105] width 54 height 15
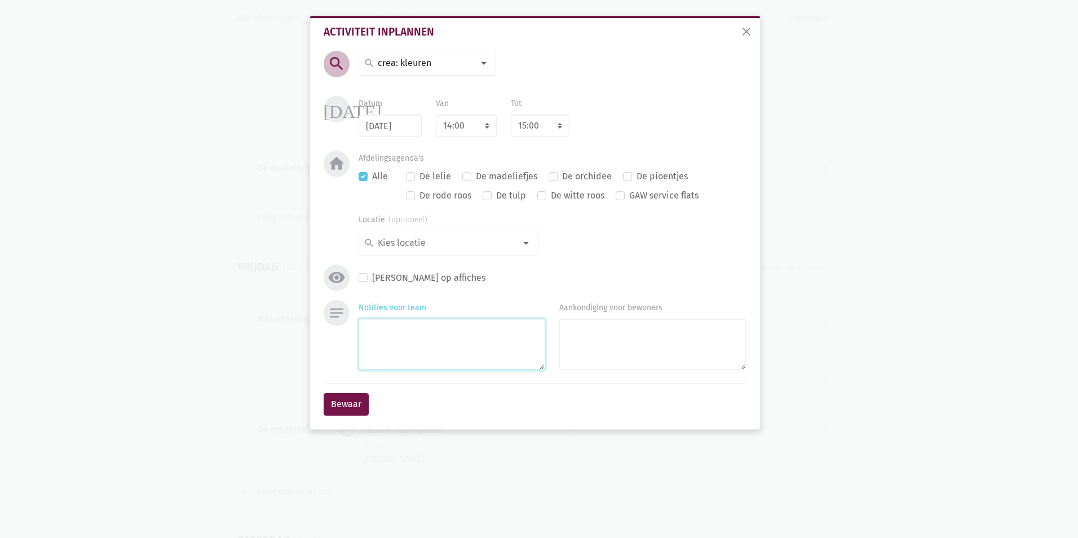
click at [464, 343] on textarea "Notities voor team" at bounding box center [451, 343] width 187 height 51
type textarea "lies"
click at [487, 123] on select "7:00 7:15 7:30 7:45 8:00 8:15 8:30 8:45 9:00 9:15 9:30 9:45 10:00 10:15 10:30 1…" at bounding box center [466, 125] width 61 height 23
select select "10:30"
click at [436, 114] on select "7:00 7:15 7:30 7:45 8:00 8:15 8:30 8:45 9:00 9:15 9:30 9:45 10:00 10:15 10:30 1…" at bounding box center [466, 125] width 61 height 23
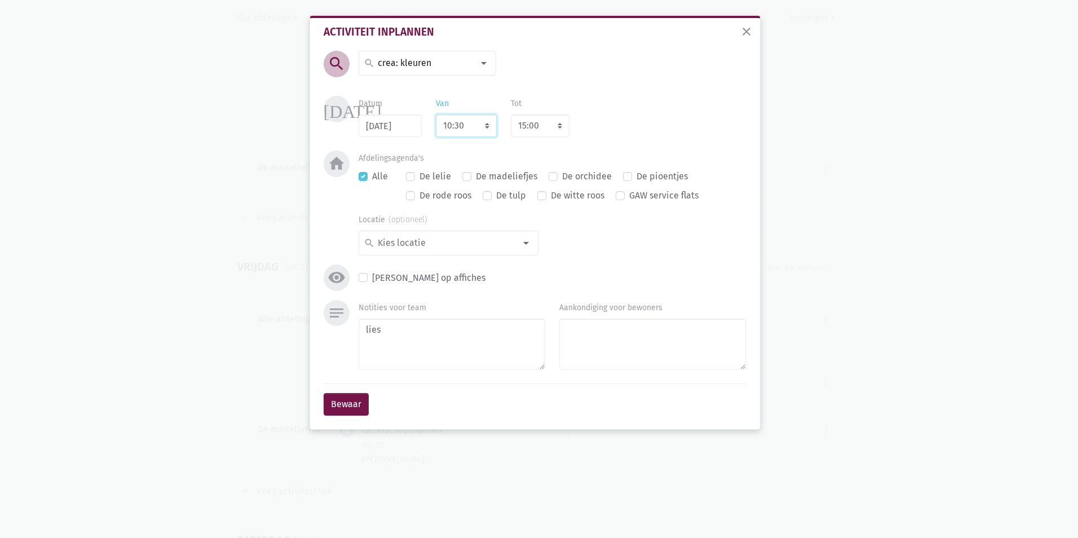
select select "11:30"
click at [349, 411] on button "Bewaar" at bounding box center [346, 404] width 45 height 23
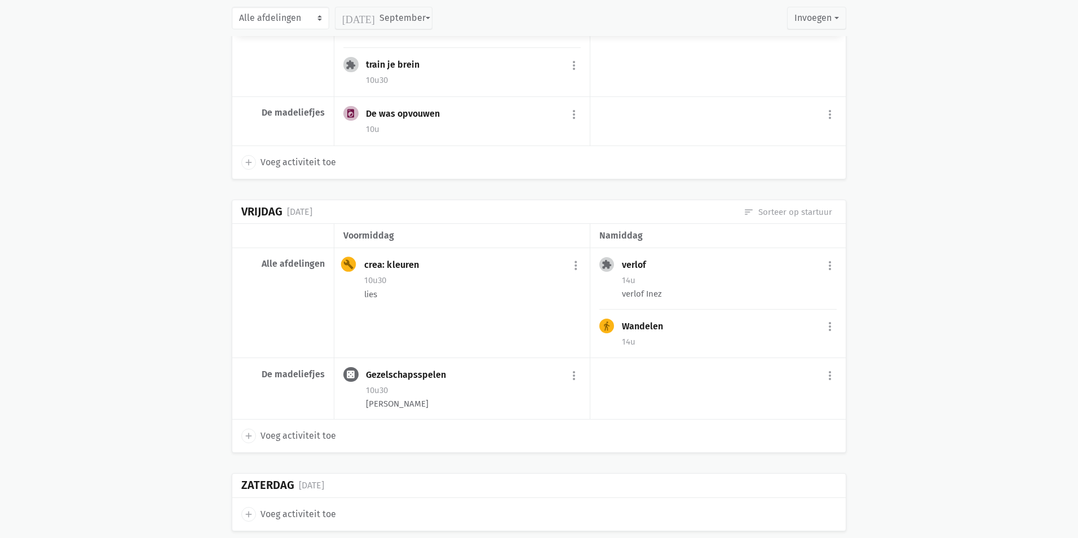
scroll to position [2514, 0]
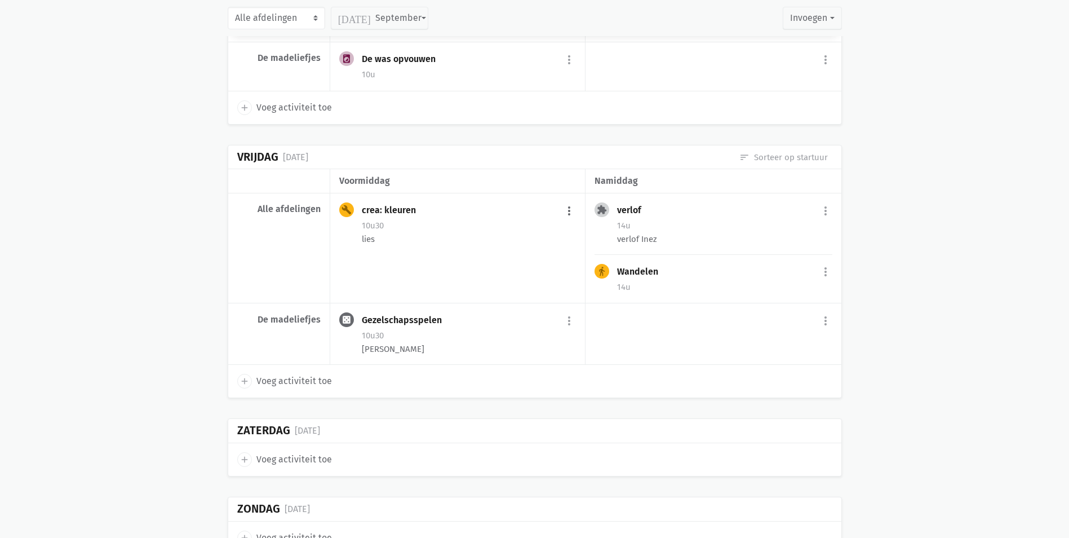
click at [565, 222] on button "more_vert" at bounding box center [570, 210] width 14 height 21
click at [544, 245] on link "edit Bewerk" at bounding box center [533, 234] width 116 height 19
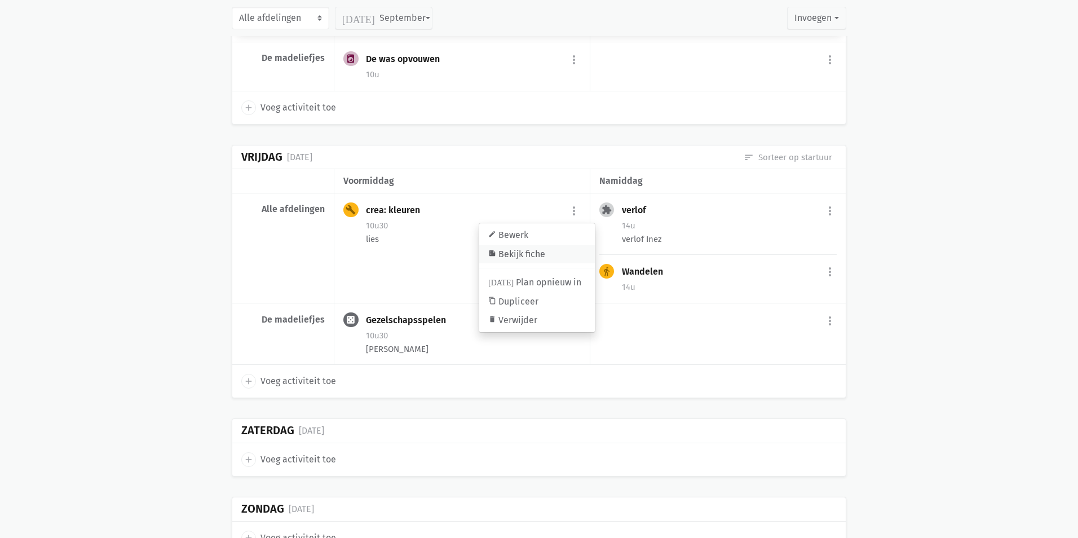
select select "10:30"
select select "11:30"
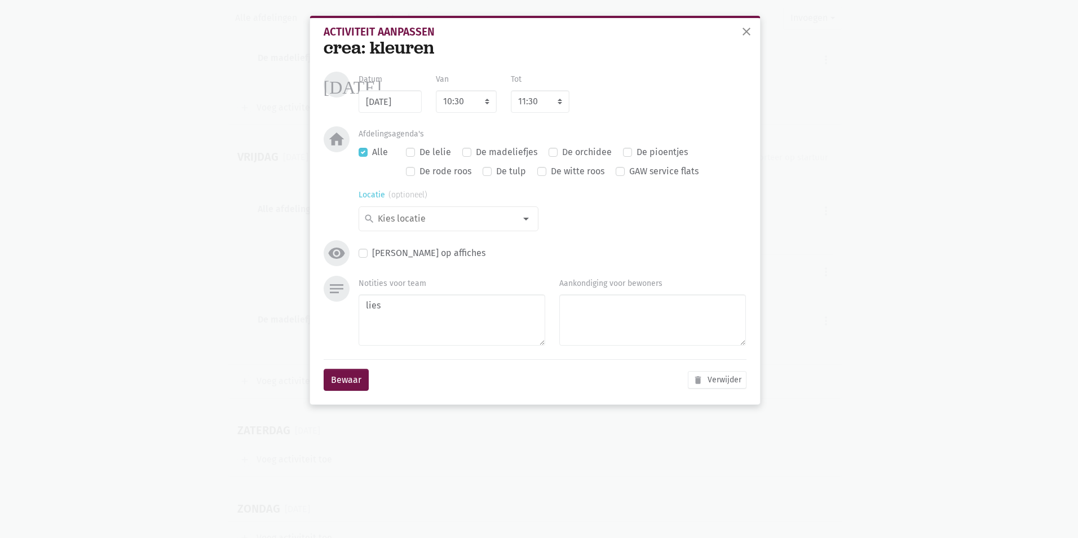
click at [460, 219] on input at bounding box center [445, 218] width 139 height 15
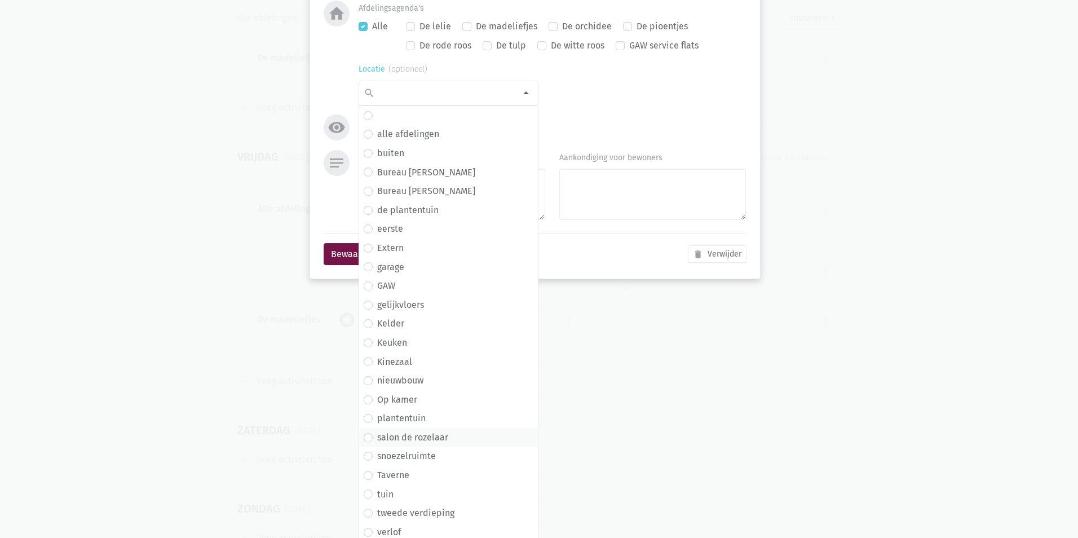
scroll to position [130, 0]
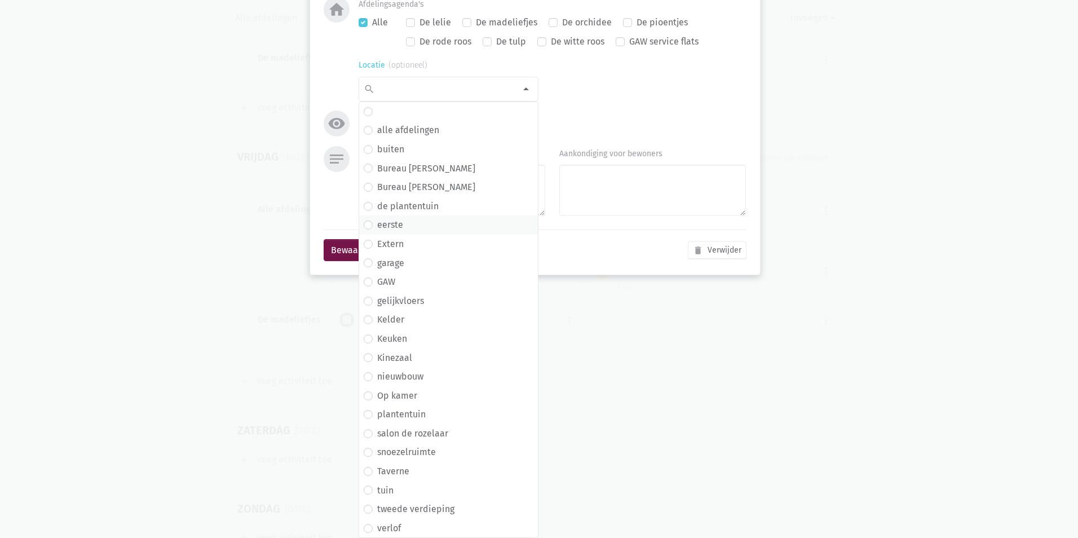
click at [386, 220] on label "eerste" at bounding box center [390, 225] width 26 height 15
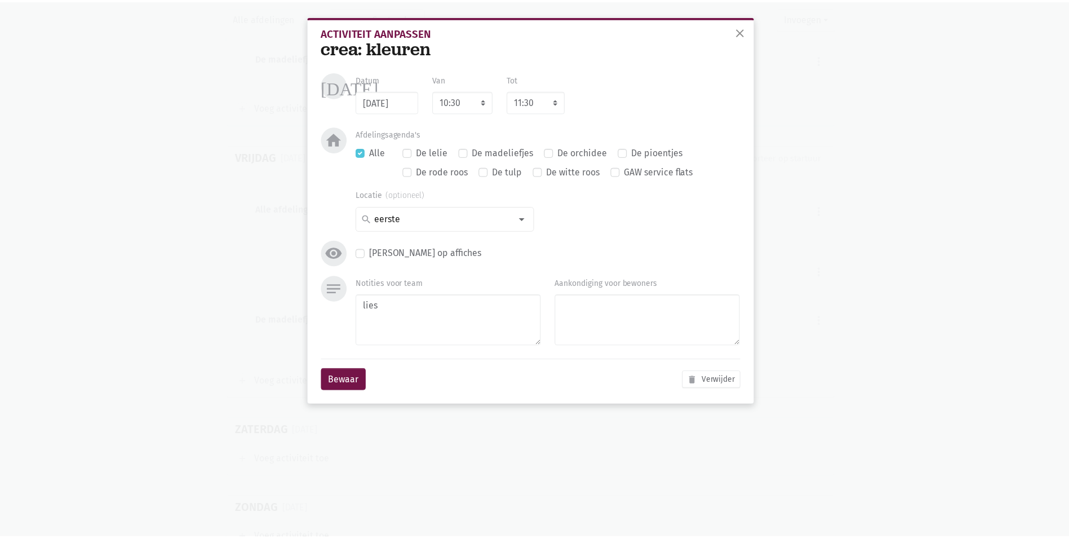
scroll to position [0, 0]
click at [337, 382] on button "Bewaar" at bounding box center [346, 380] width 45 height 23
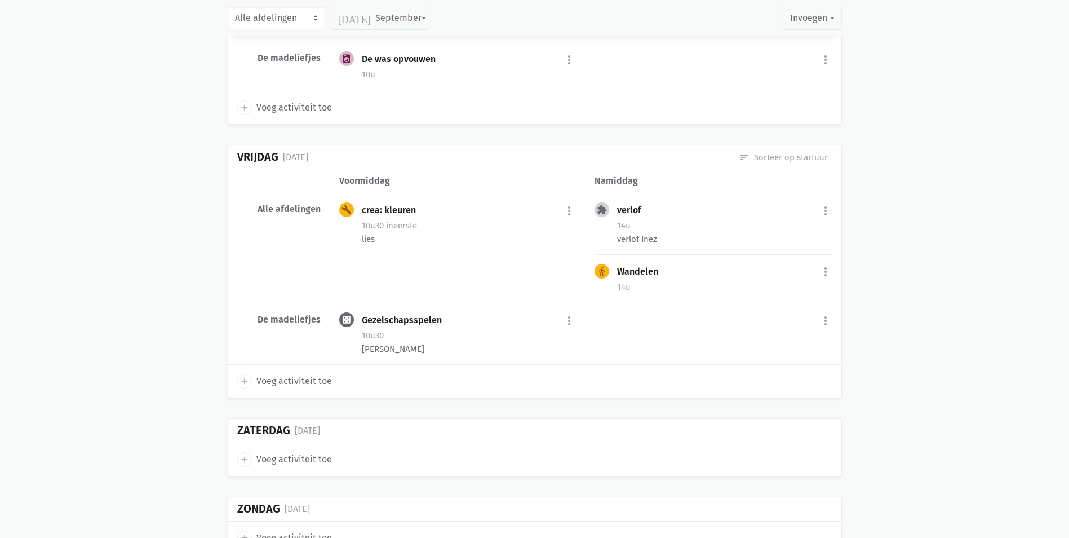
drag, startPoint x: 132, startPoint y: 349, endPoint x: 139, endPoint y: 352, distance: 7.3
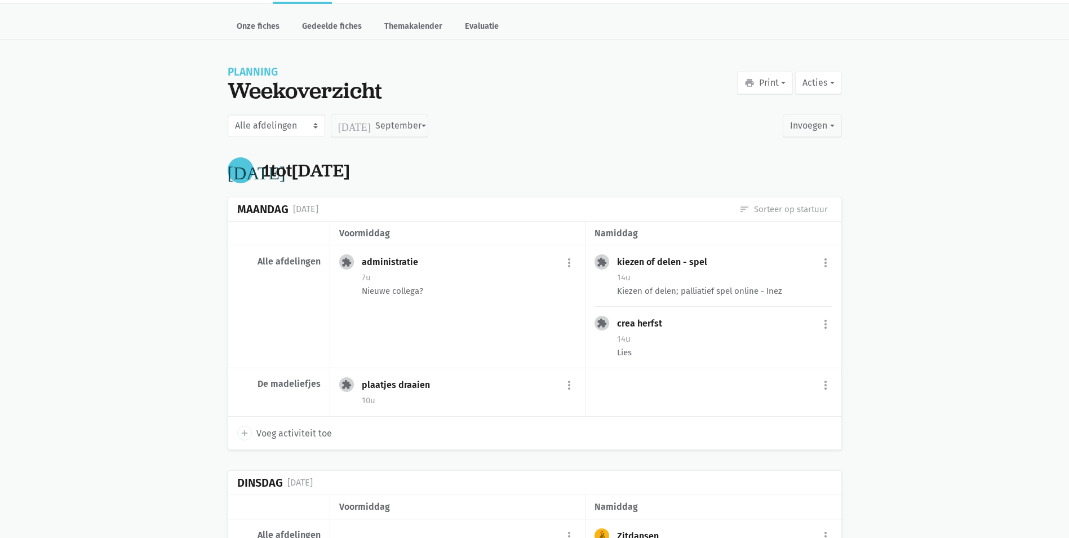
scroll to position [56, 0]
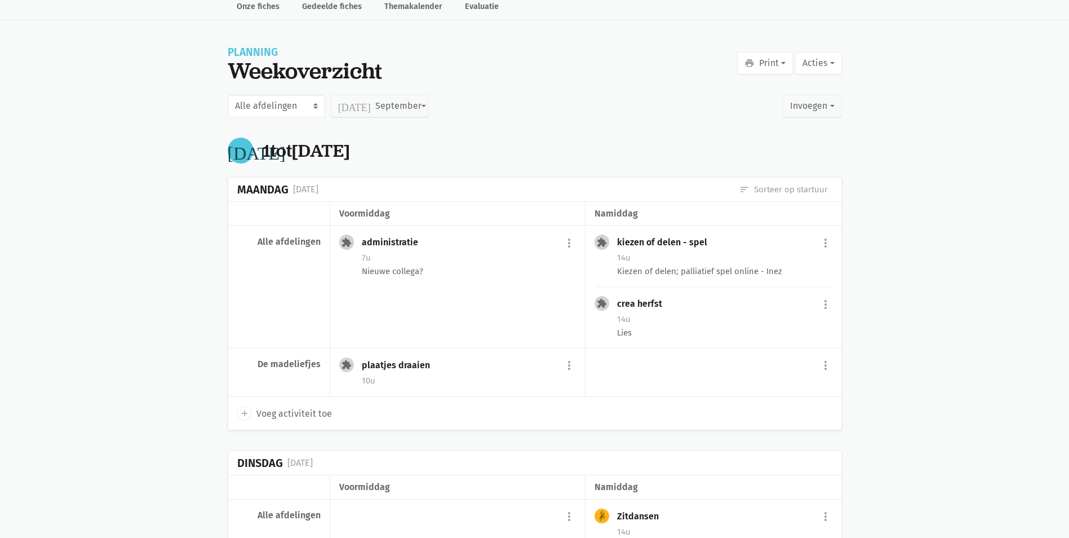
click at [324, 410] on span "Voeg activiteit toe" at bounding box center [294, 413] width 76 height 15
select select "14:00"
select select "15:00"
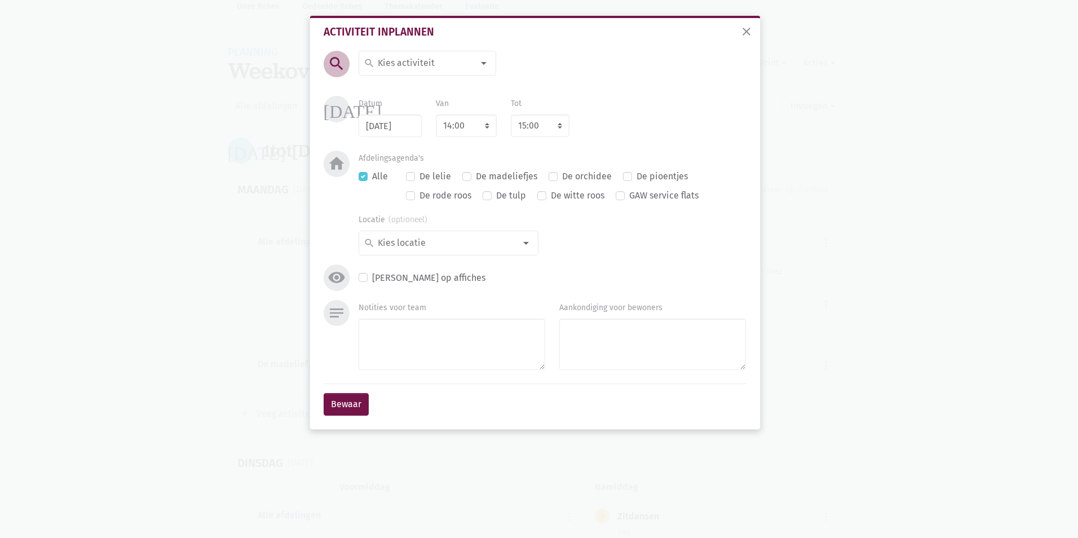
click at [419, 62] on input at bounding box center [425, 63] width 98 height 15
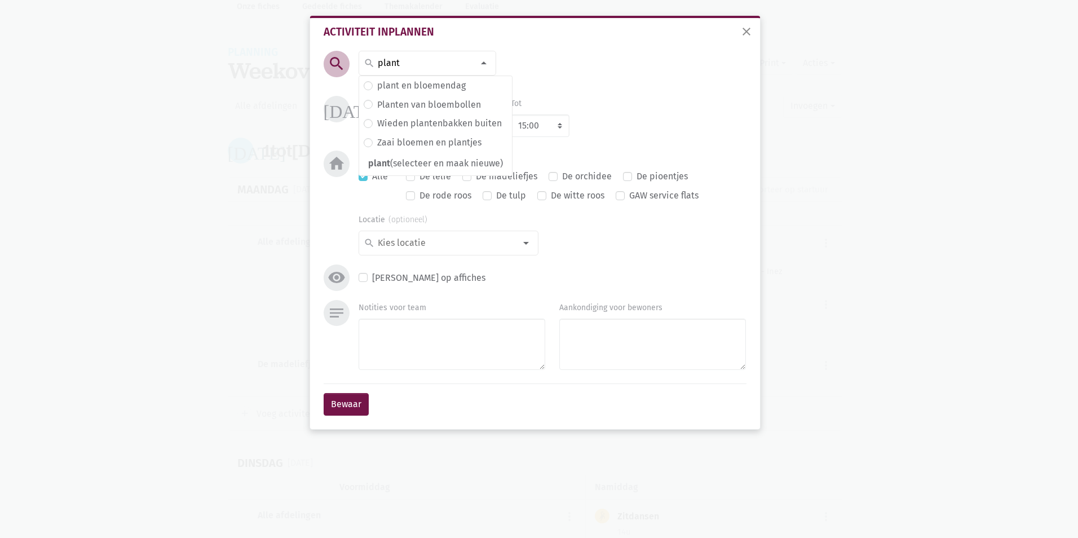
drag, startPoint x: 433, startPoint y: 66, endPoint x: 219, endPoint y: 64, distance: 214.2
click at [220, 65] on div "close Activiteit inplannen search plant search plant en [GEOGRAPHIC_DATA] Plant…" at bounding box center [539, 269] width 1078 height 538
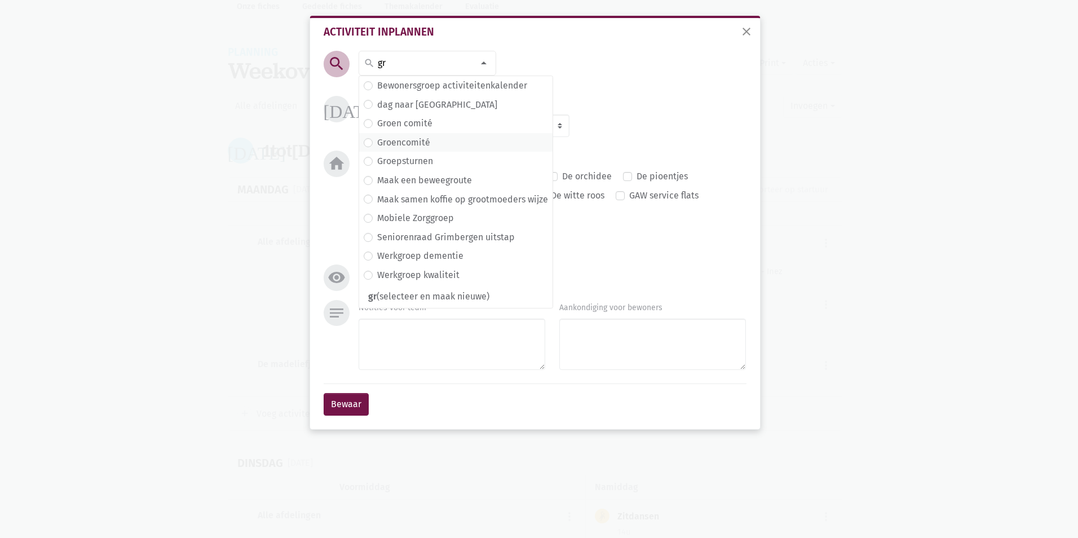
type input "gr"
click at [468, 137] on span "Groencomité" at bounding box center [456, 142] width 184 height 15
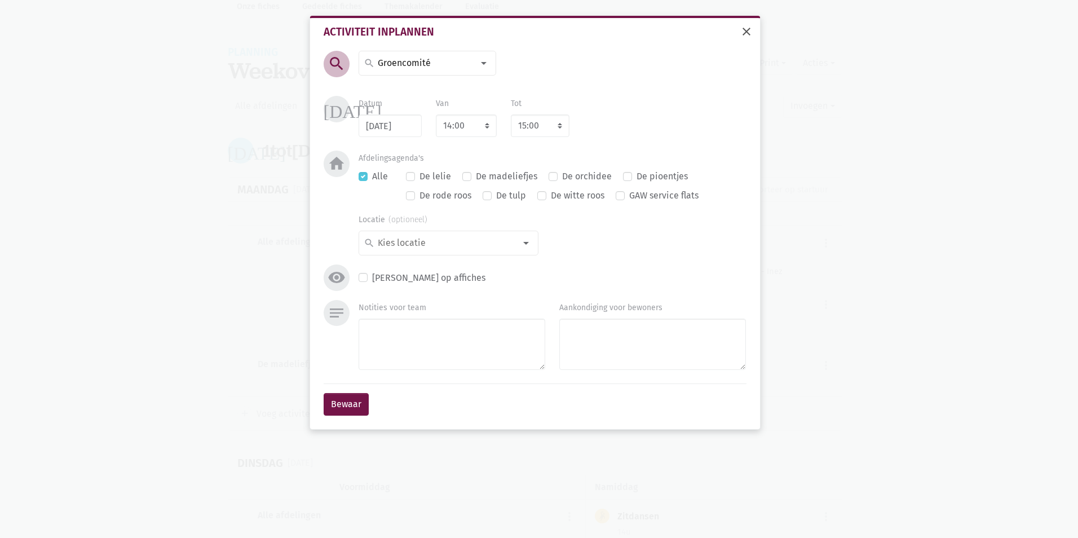
click at [753, 29] on button "close" at bounding box center [746, 32] width 23 height 25
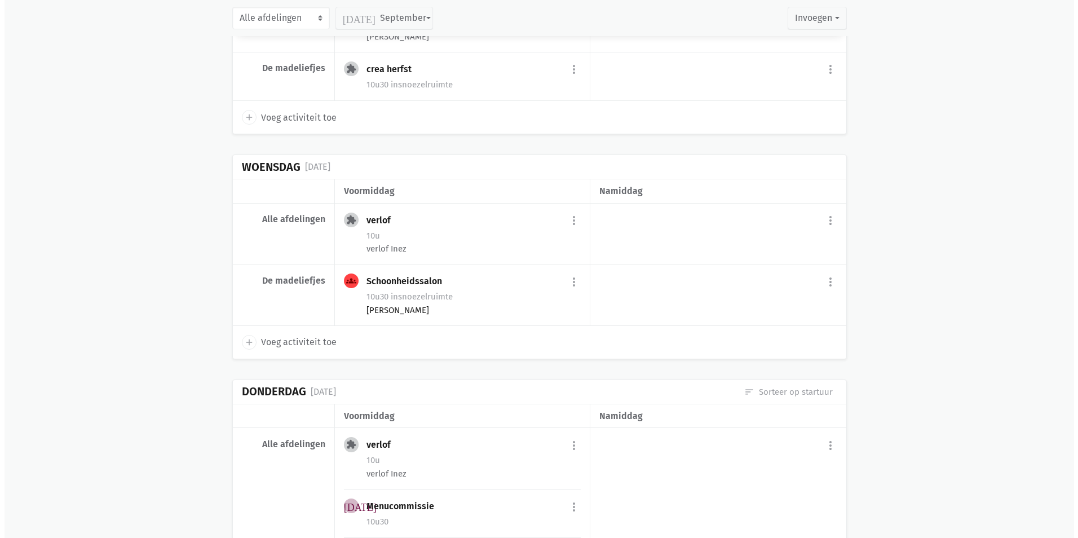
scroll to position [1973, 0]
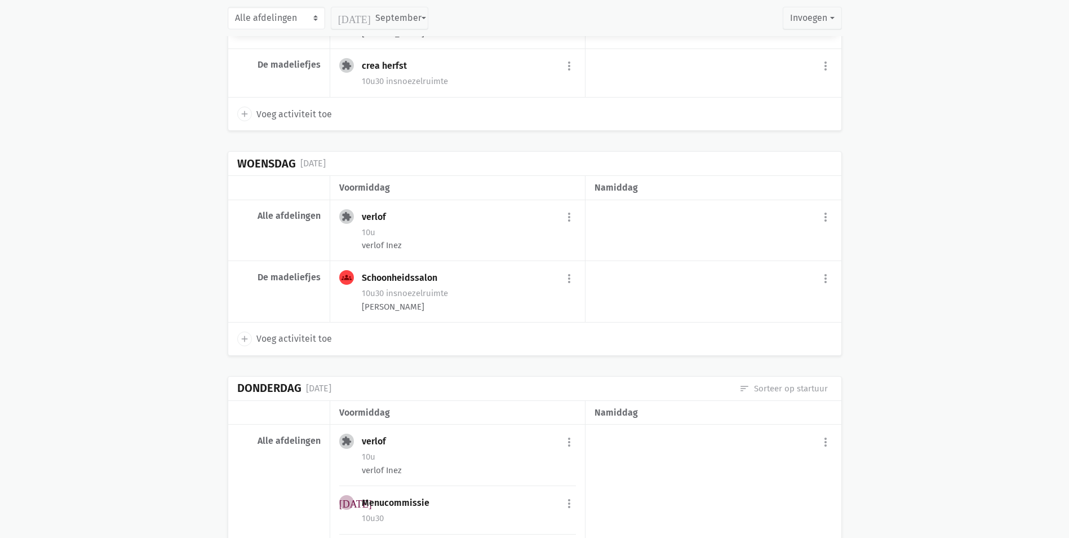
click at [307, 346] on span "Voeg activiteit toe" at bounding box center [294, 338] width 76 height 15
type input "[DATE]"
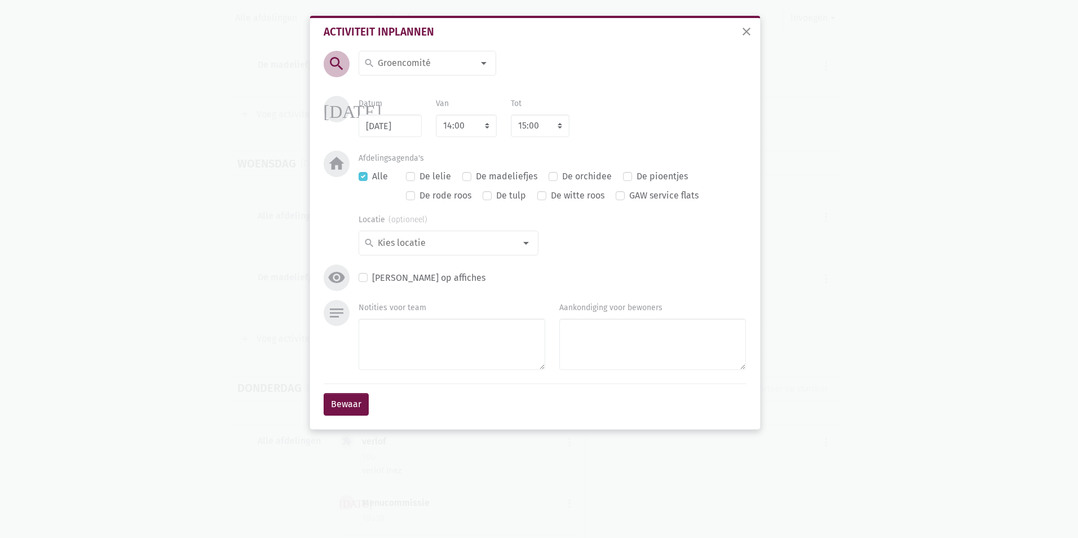
click at [419, 62] on input at bounding box center [425, 63] width 98 height 15
type input "was"
click at [451, 87] on span "De was opvouwen" at bounding box center [433, 85] width 138 height 15
click at [477, 133] on select "7:00 7:15 7:30 7:45 8:00 8:15 8:30 8:45 9:00 9:15 9:30 9:45 10:00 10:15 10:30 1…" at bounding box center [466, 125] width 61 height 23
select select "10:30"
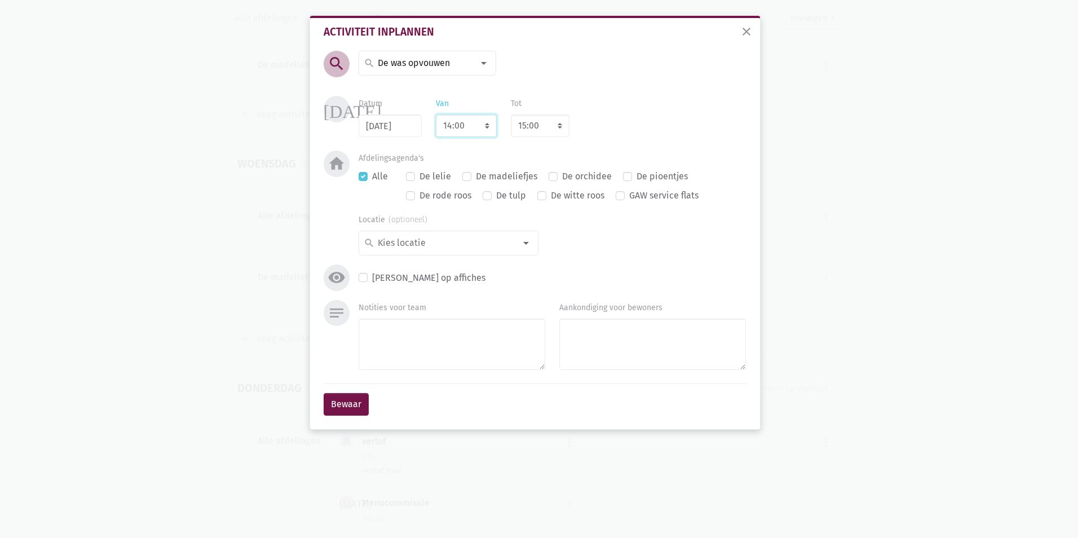
click at [436, 114] on select "7:00 7:15 7:30 7:45 8:00 8:15 8:30 8:45 9:00 9:15 9:30 9:45 10:00 10:15 10:30 1…" at bounding box center [466, 125] width 61 height 23
select select "11:30"
click at [643, 107] on div "Datum [DATE] Van 7:00 7:15 7:30 7:45 8:00 8:15 8:30 8:45 9:00 9:15 9:30 9:45 10…" at bounding box center [552, 116] width 401 height 41
click at [355, 409] on button "Bewaar" at bounding box center [346, 404] width 45 height 23
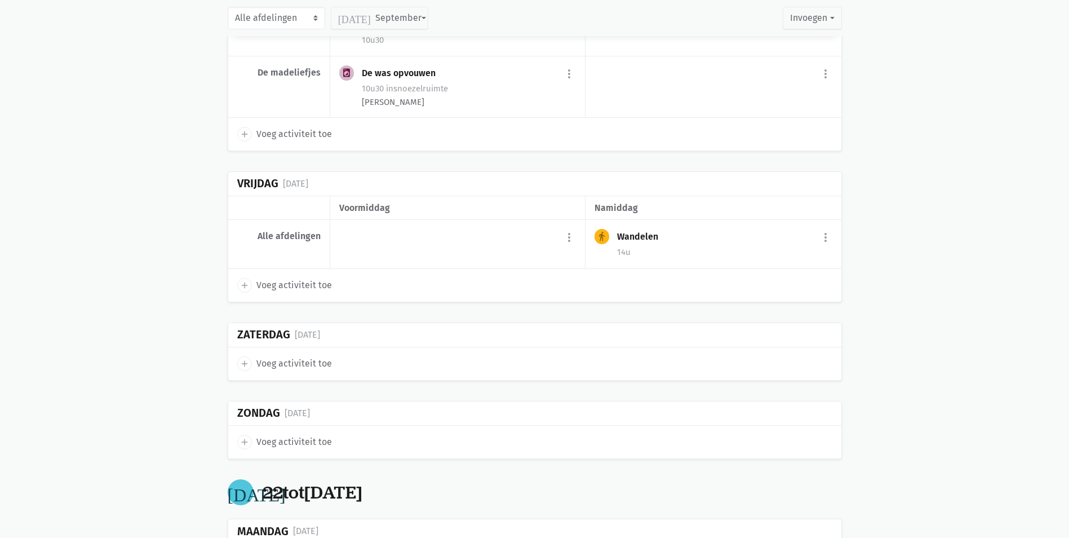
scroll to position [3896, 0]
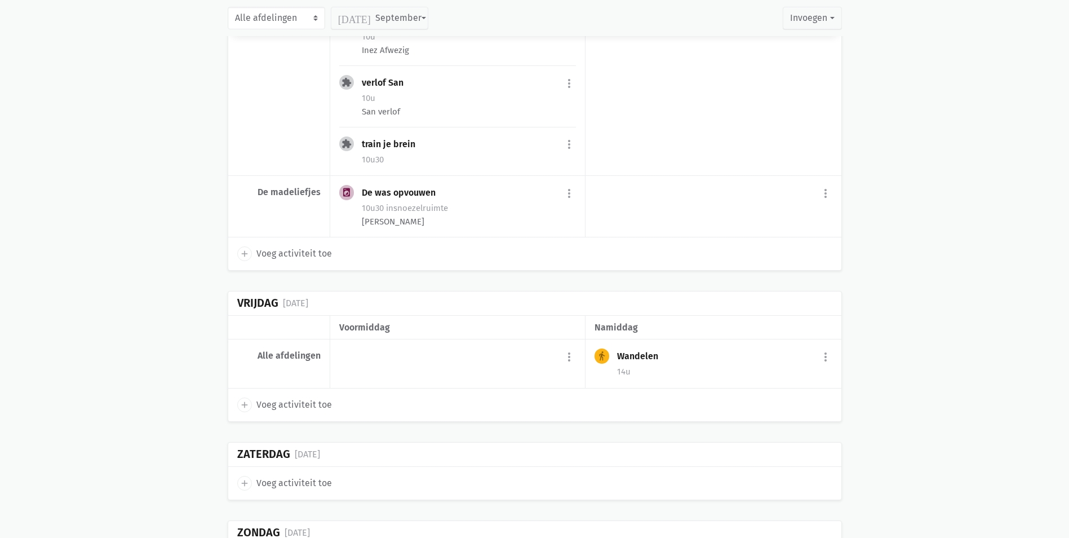
drag, startPoint x: 917, startPoint y: 357, endPoint x: 82, endPoint y: 204, distance: 848.7
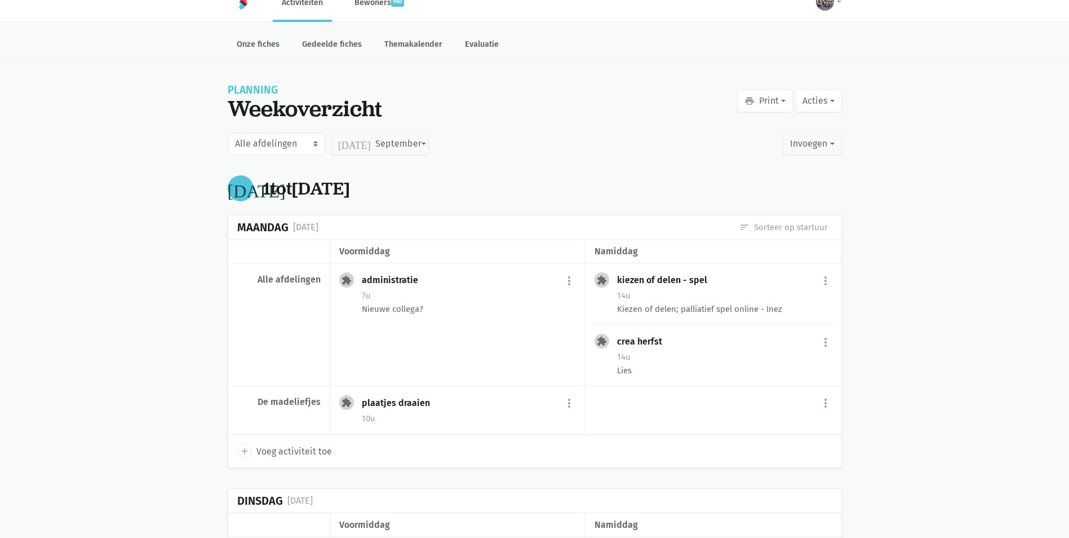
scroll to position [0, 0]
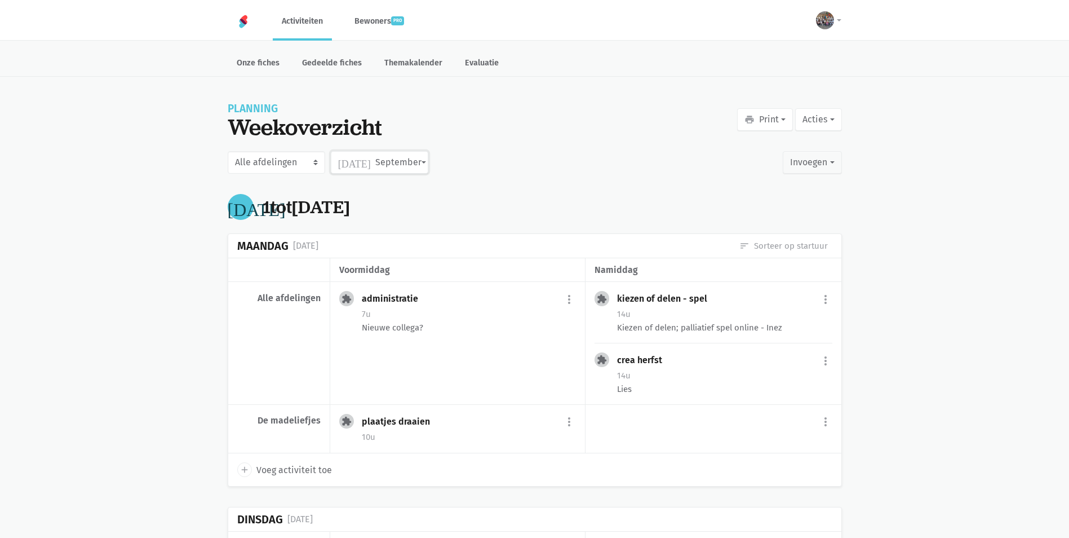
click at [386, 151] on button "[DATE] September" at bounding box center [380, 162] width 98 height 23
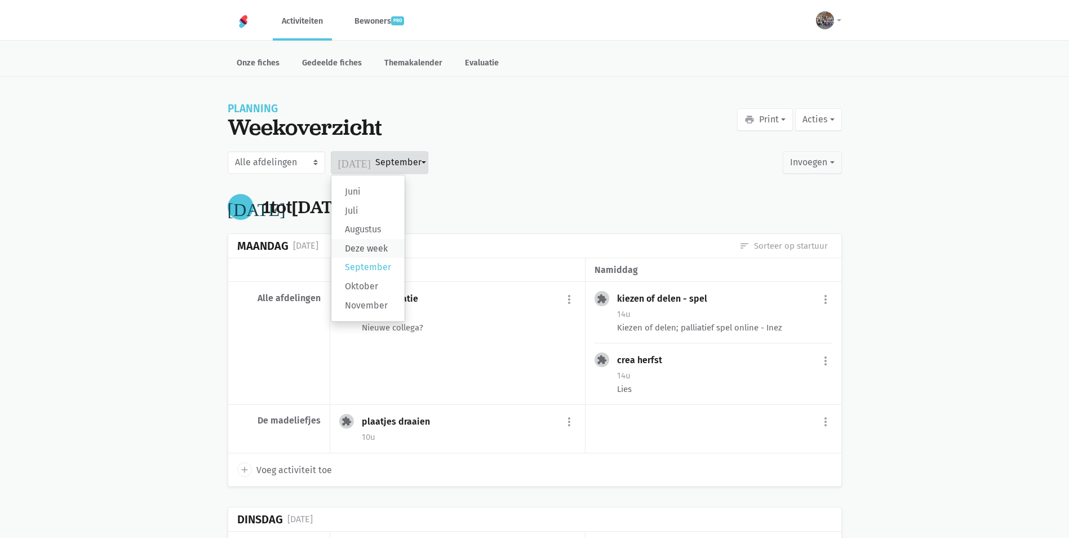
click at [358, 242] on label "Deze week" at bounding box center [367, 248] width 73 height 19
click at [0, 0] on input "Deze week" at bounding box center [0, 0] width 0 height 0
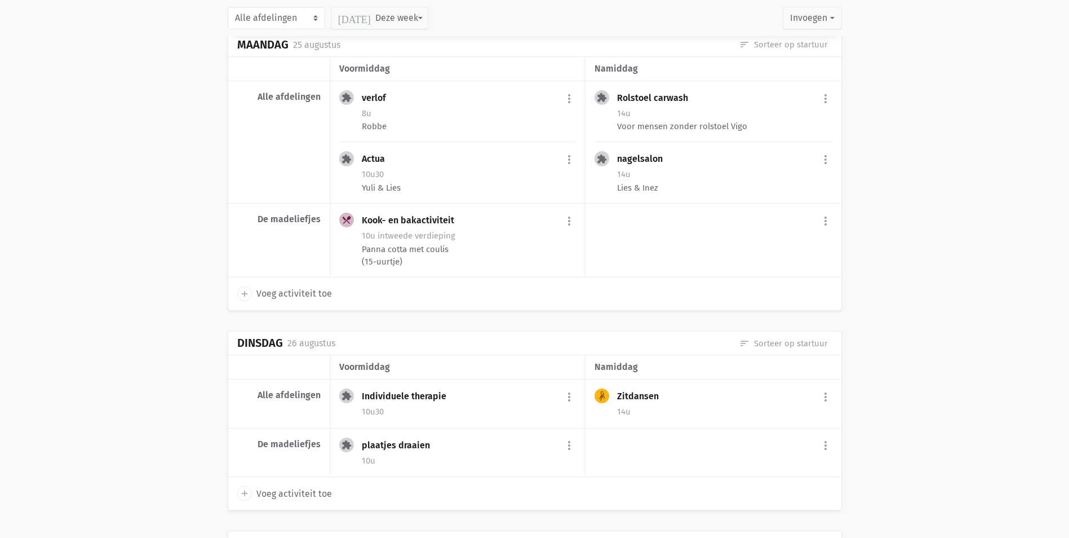
scroll to position [620, 0]
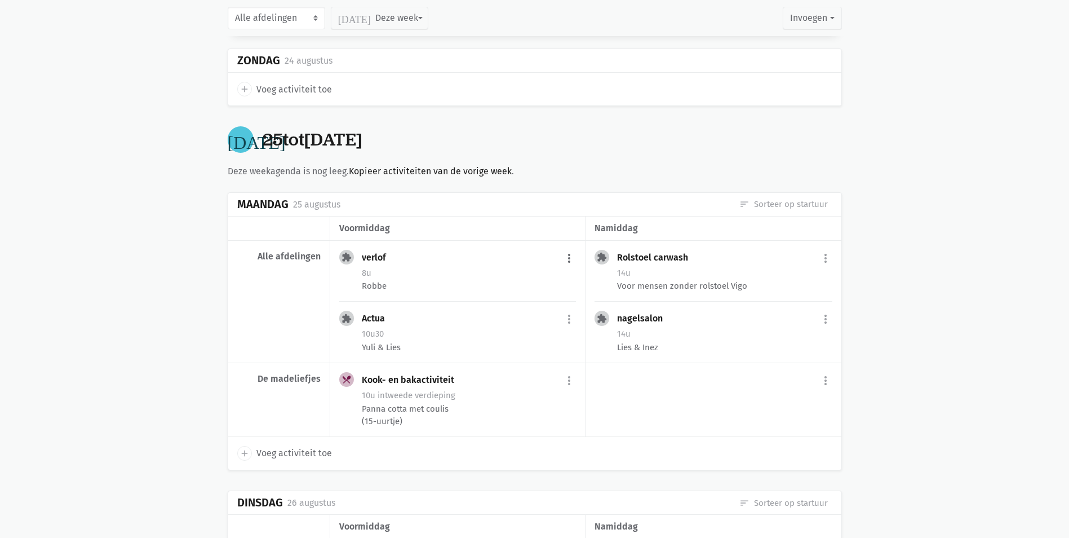
click at [567, 254] on button "more_vert" at bounding box center [570, 257] width 14 height 21
click at [535, 281] on link "edit Bewerk" at bounding box center [533, 282] width 116 height 19
select select "8:00"
select select "9:00"
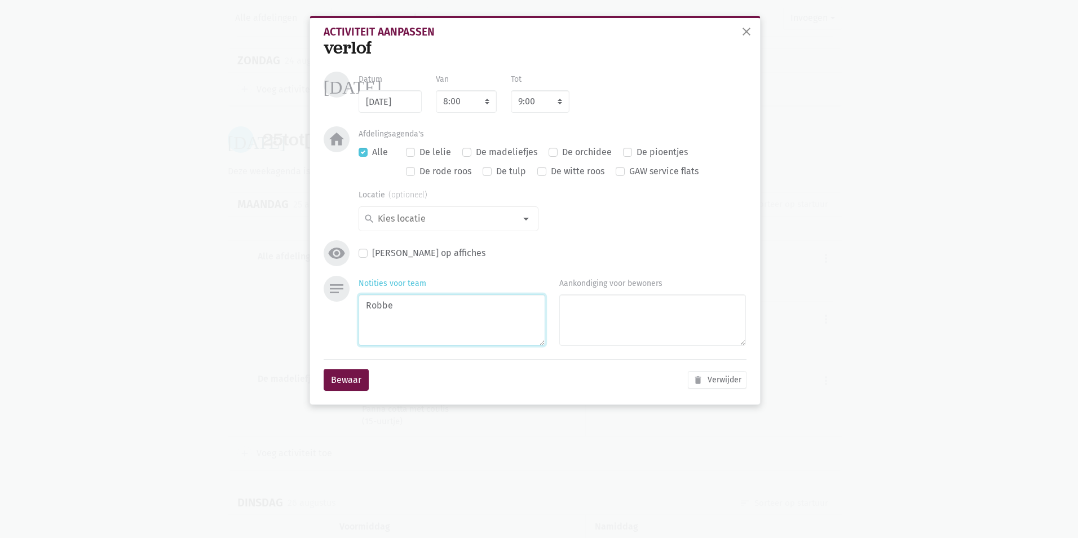
click at [464, 333] on textarea "Robbe" at bounding box center [451, 319] width 187 height 51
type textarea "Robbe + [PERSON_NAME]"
click at [343, 383] on button "Bewaar" at bounding box center [346, 380] width 45 height 23
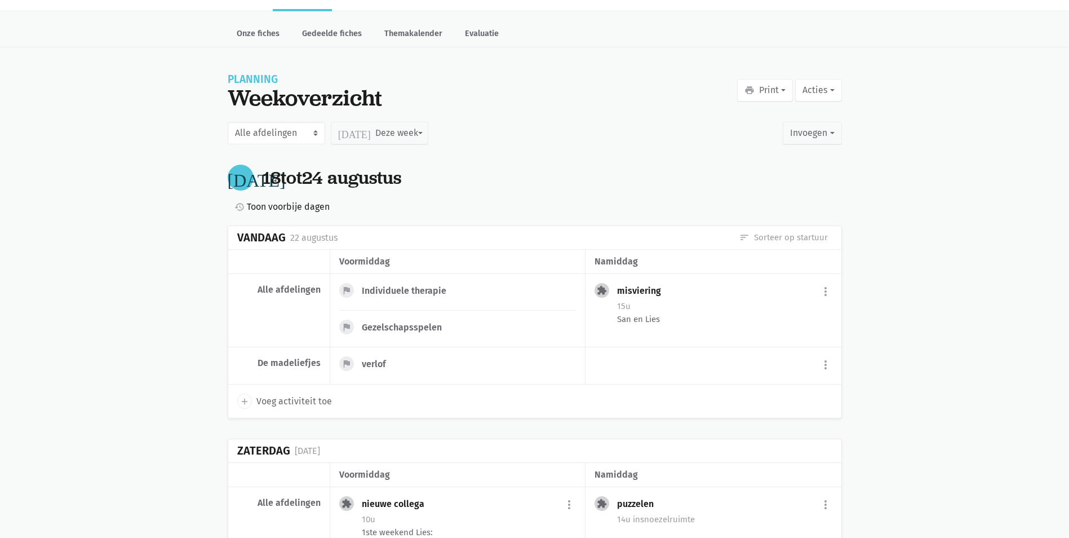
scroll to position [0, 0]
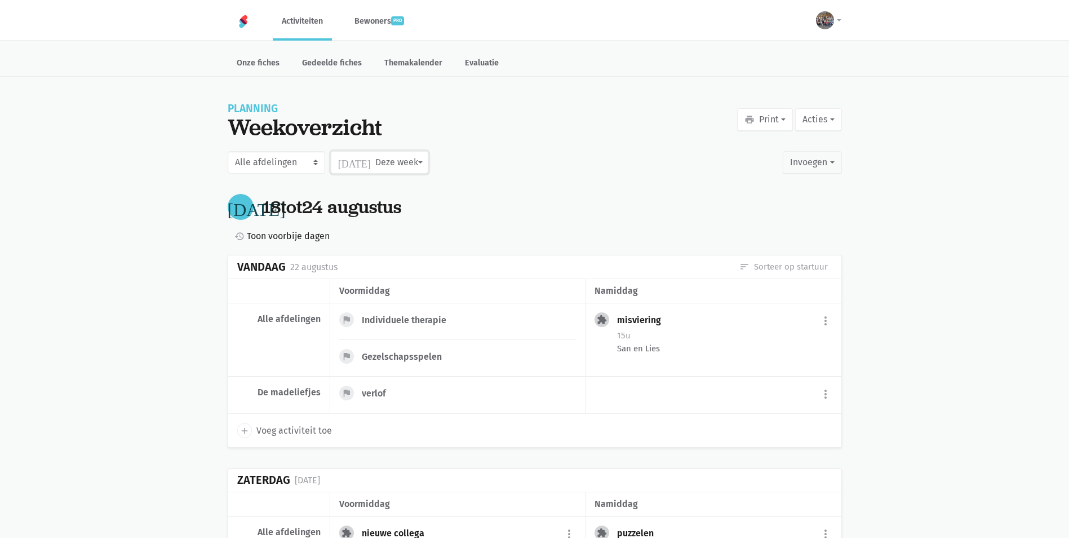
click at [410, 166] on button "[DATE] Deze week" at bounding box center [380, 162] width 98 height 23
drag, startPoint x: 903, startPoint y: 311, endPoint x: 1047, endPoint y: 512, distance: 247.7
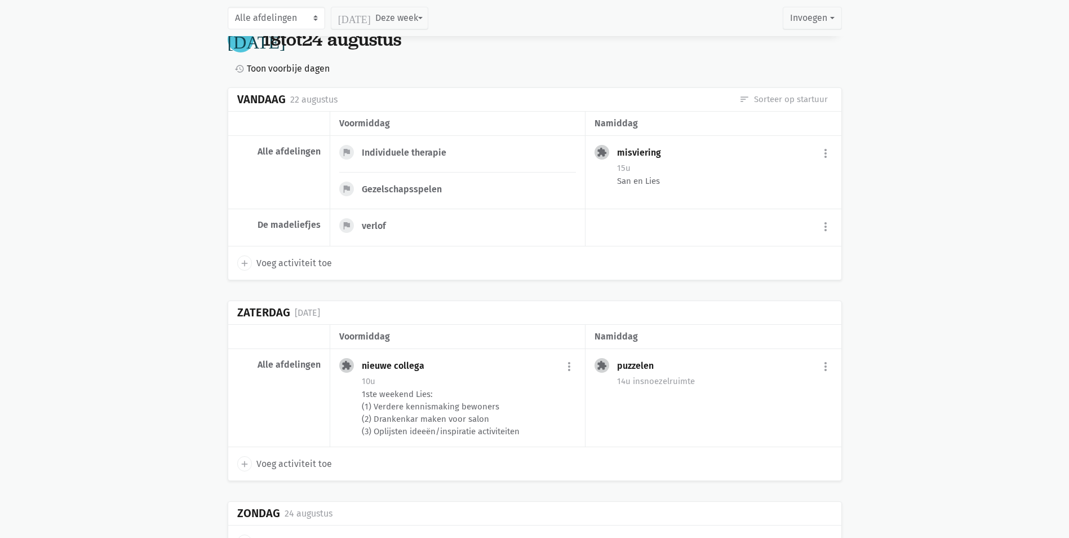
scroll to position [113, 0]
